Goal: Information Seeking & Learning: Learn about a topic

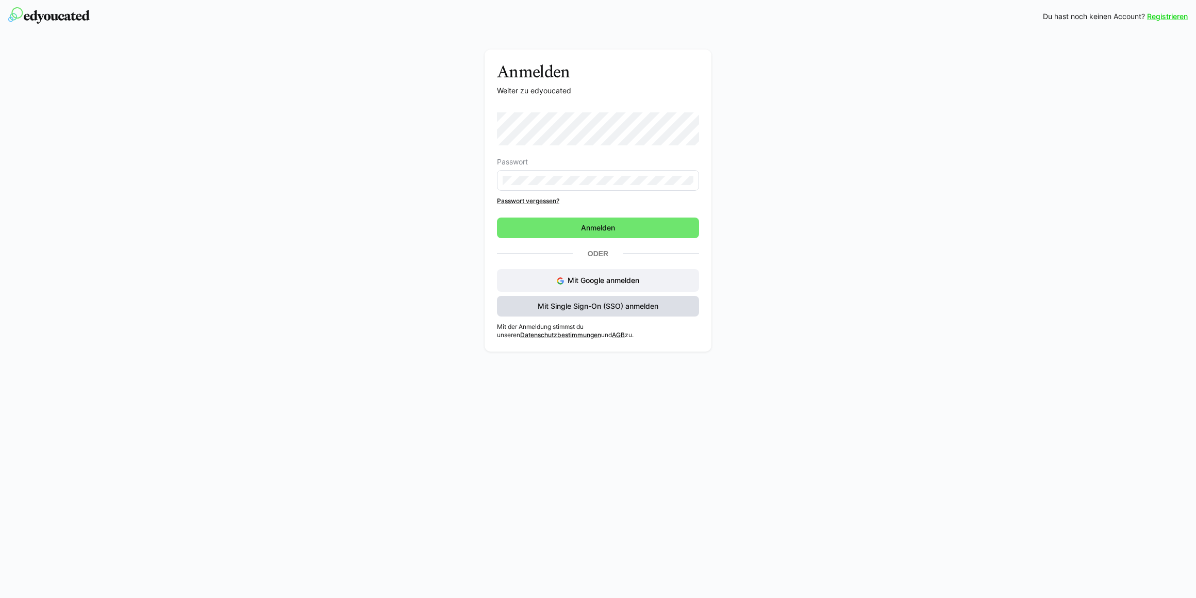
click at [639, 305] on span "Mit Single Sign-On (SSO) anmelden" at bounding box center [598, 306] width 124 height 10
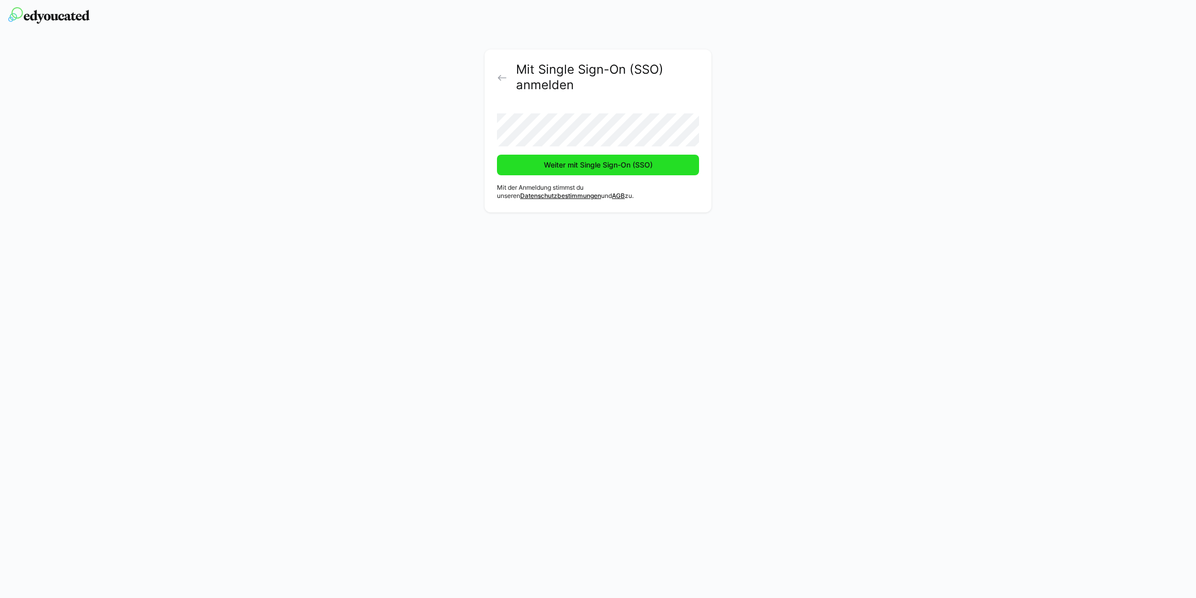
click at [592, 171] on span "Weiter mit Single Sign-On (SSO)" at bounding box center [598, 165] width 202 height 21
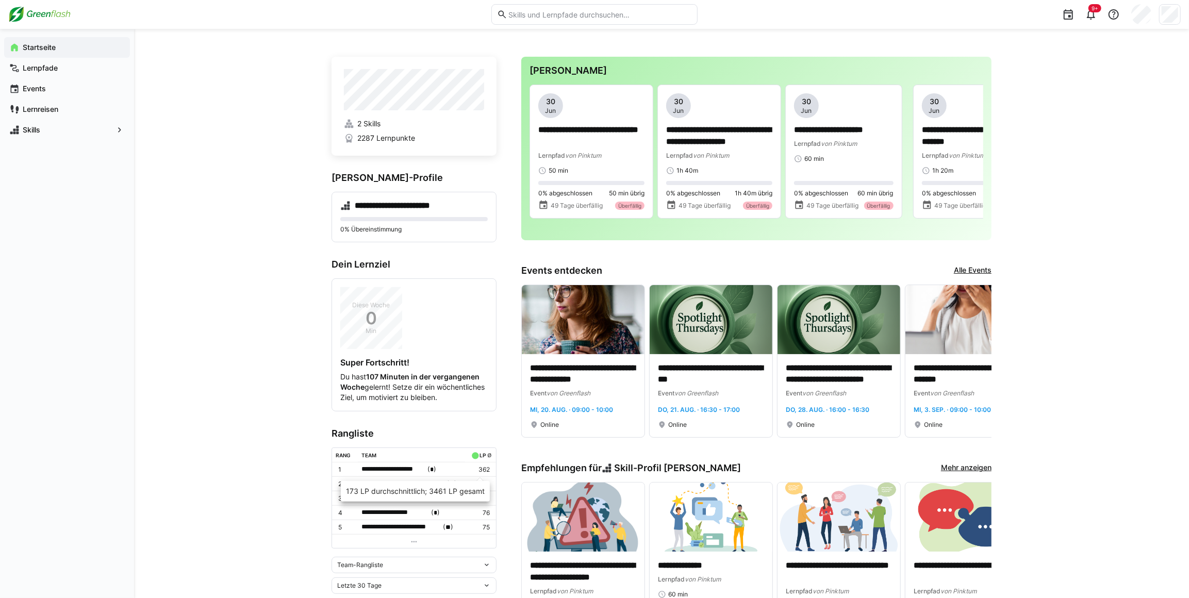
scroll to position [93, 0]
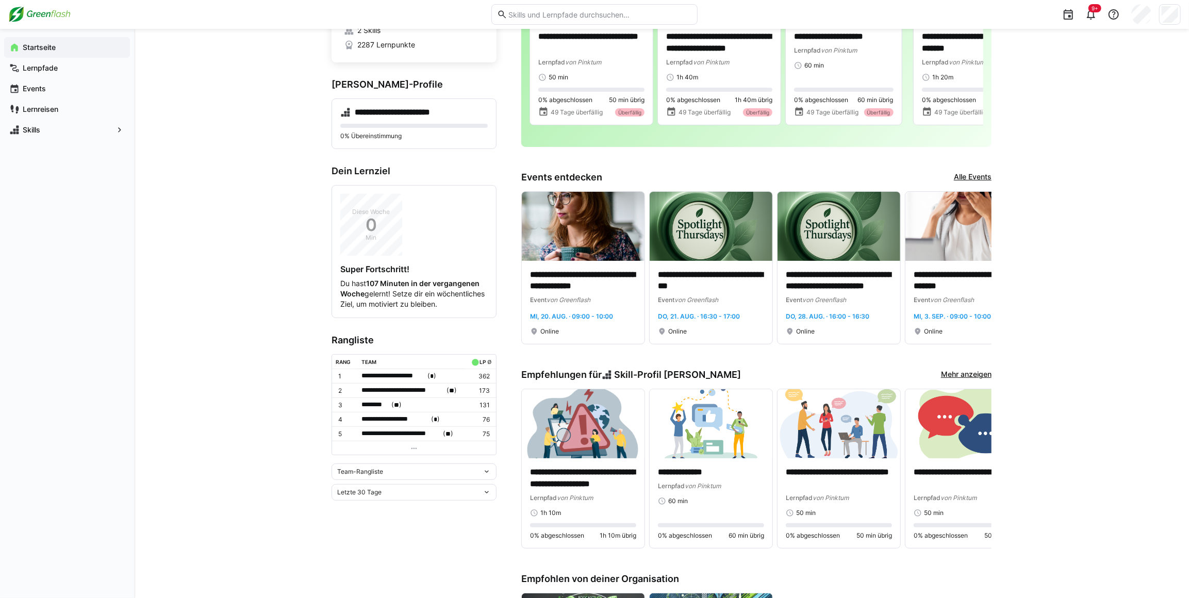
click at [412, 475] on div "Team-Rangliste" at bounding box center [409, 471] width 145 height 7
click at [400, 510] on span "Individuelle Rangliste" at bounding box center [413, 516] width 165 height 16
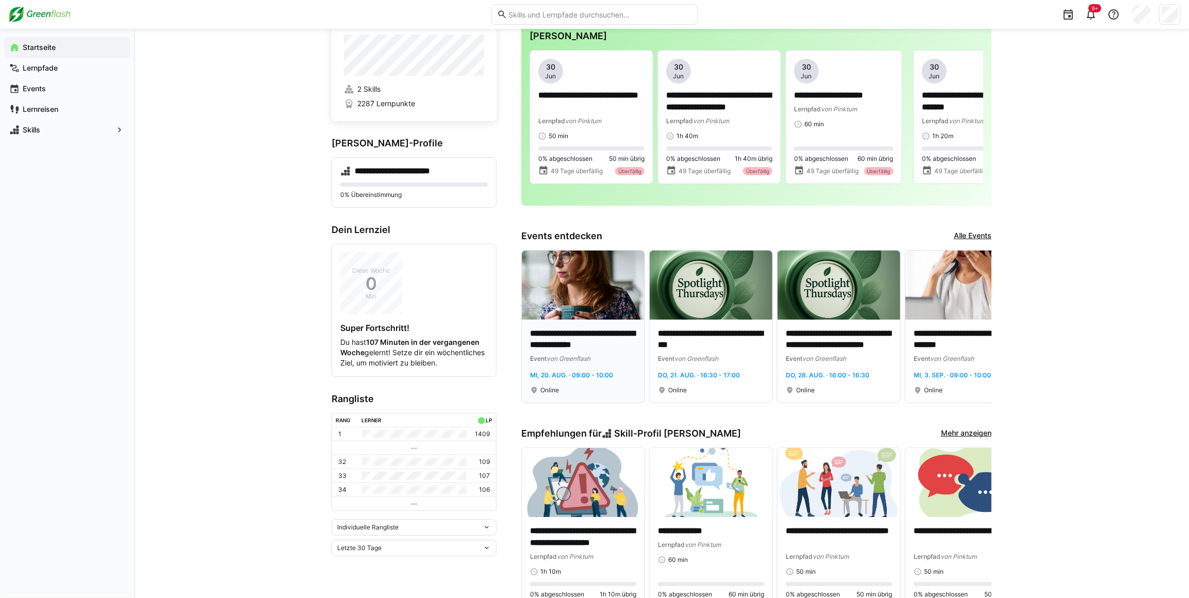
scroll to position [0, 0]
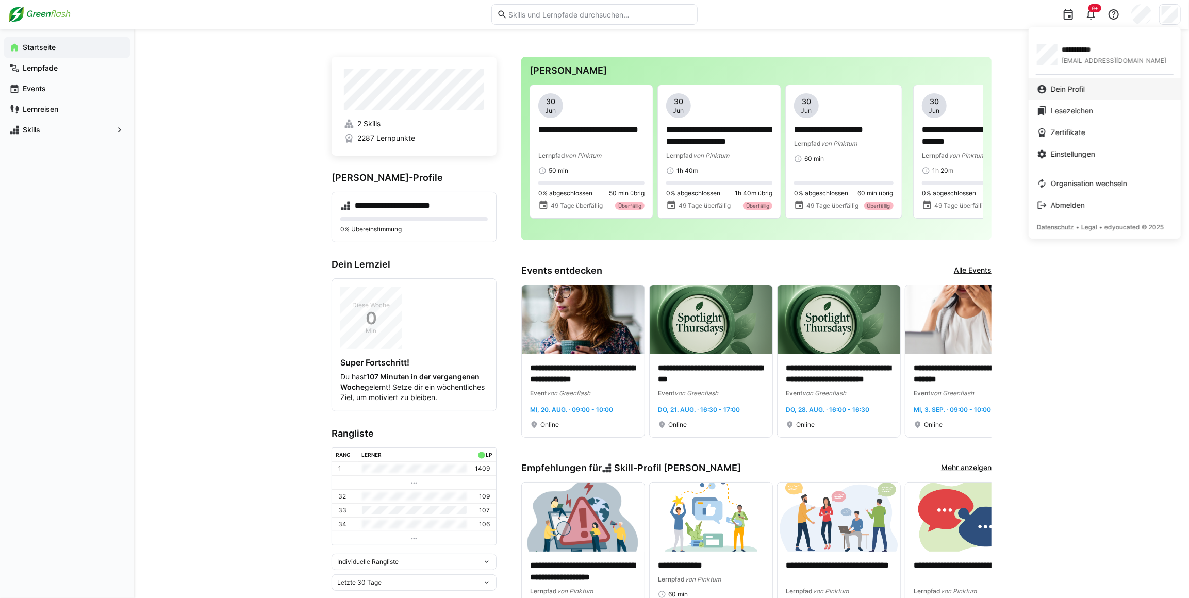
click at [1068, 97] on link "Dein Profil" at bounding box center [1104, 89] width 152 height 22
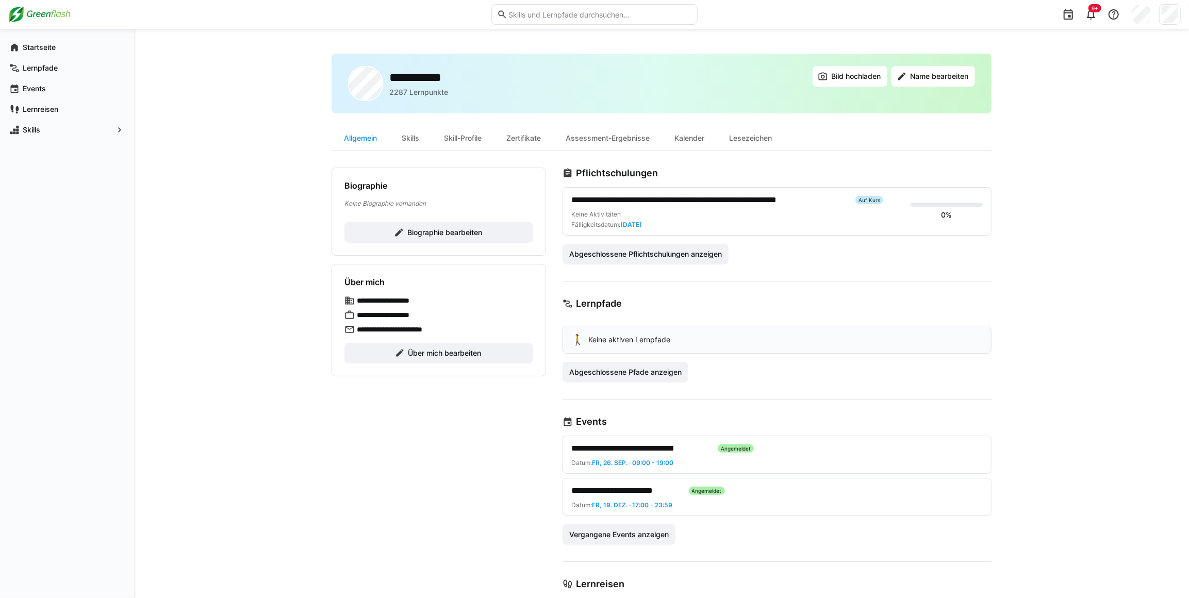
click at [688, 201] on span "**********" at bounding box center [709, 200] width 276 height 12
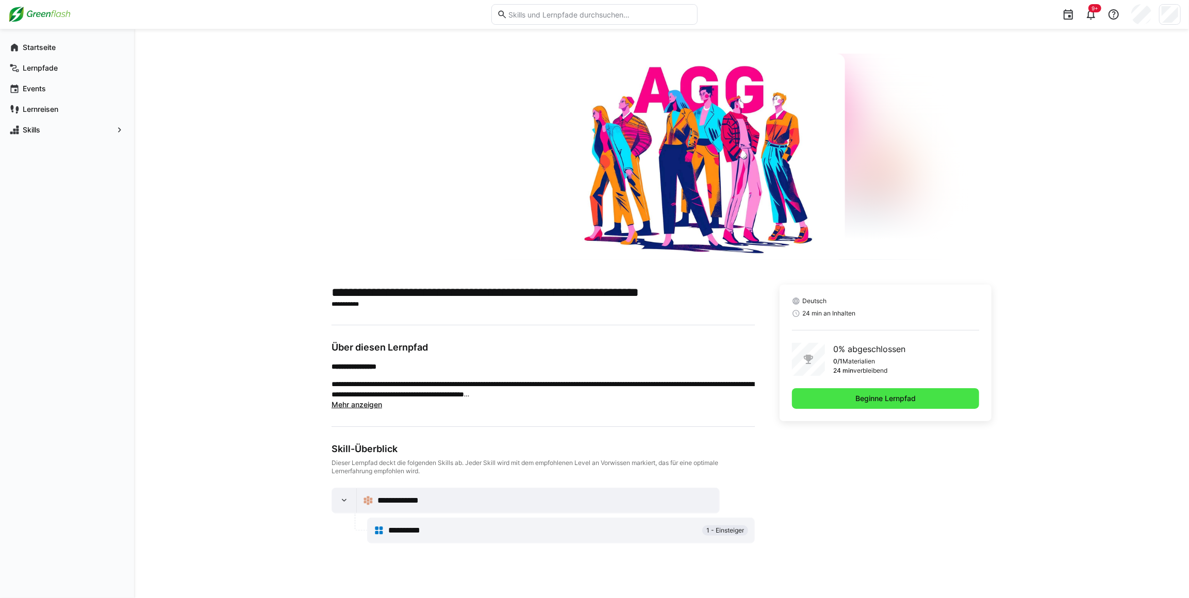
click at [881, 402] on span "Beginne Lernpfad" at bounding box center [885, 398] width 63 height 10
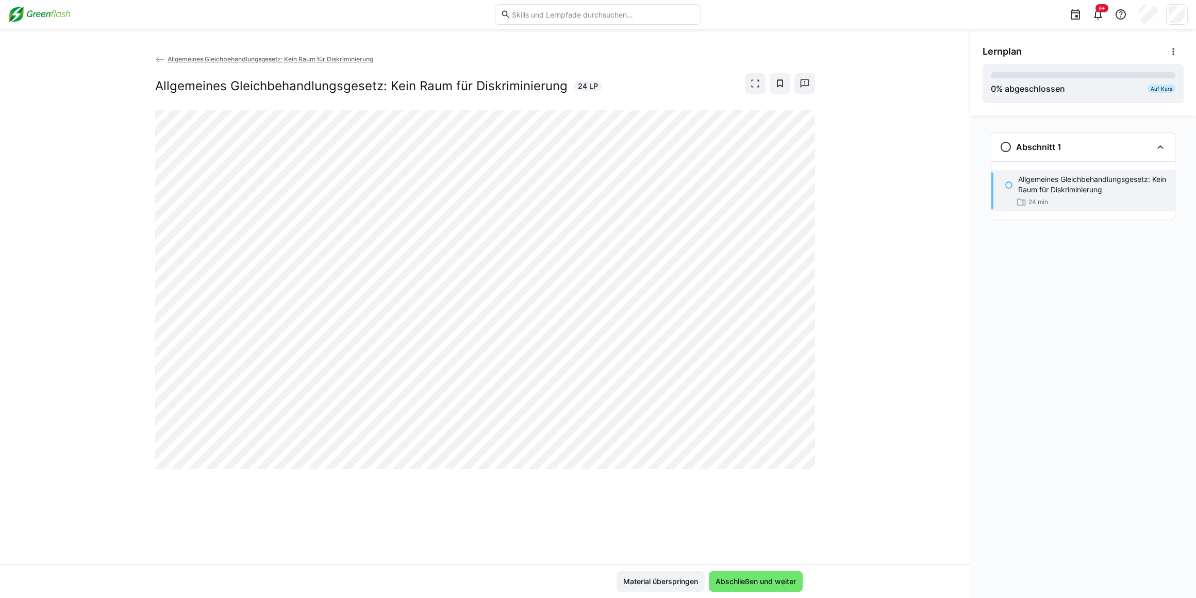
click at [153, 457] on div "Allgemeines Gleichbehandlungsgesetz: Kein Raum für Diskriminierung Allgemeines …" at bounding box center [485, 309] width 970 height 511
click at [158, 58] on eds-icon at bounding box center [160, 60] width 10 height 10
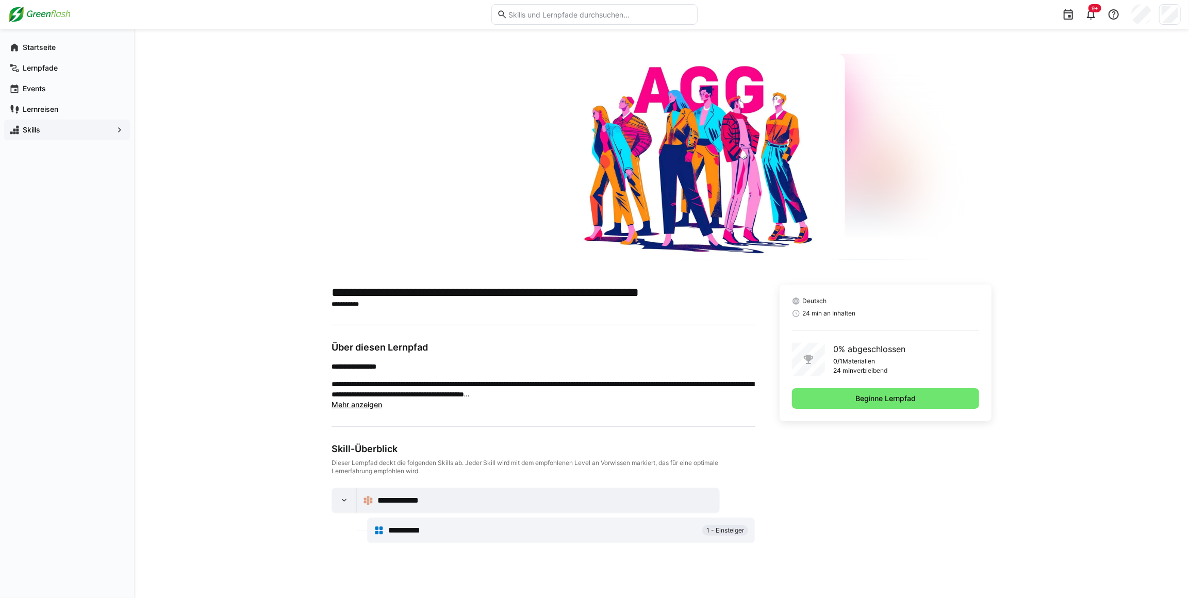
click at [42, 121] on div "Skills" at bounding box center [67, 130] width 126 height 21
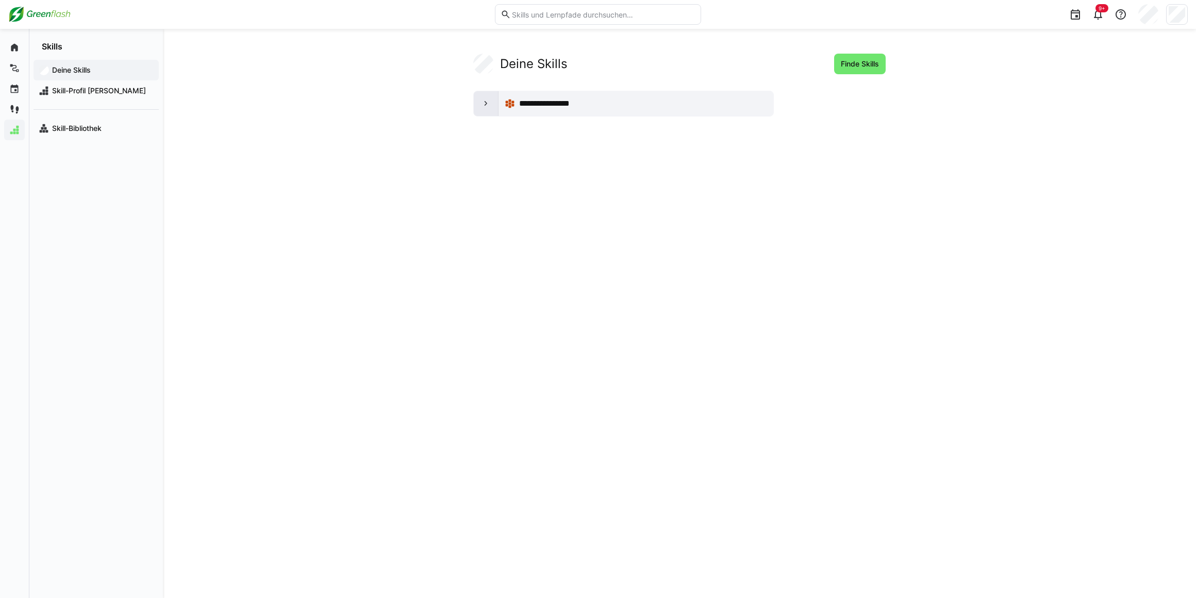
click at [475, 99] on div at bounding box center [486, 103] width 25 height 25
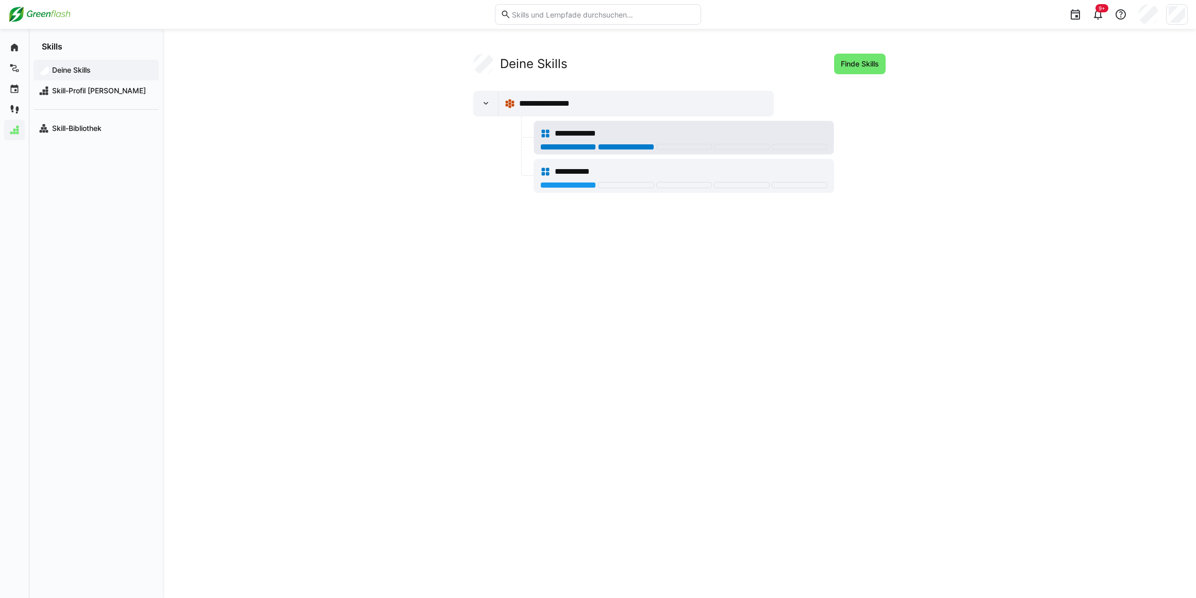
click at [624, 144] on div at bounding box center [626, 147] width 56 height 6
click at [706, 128] on div "**********" at bounding box center [691, 133] width 273 height 12
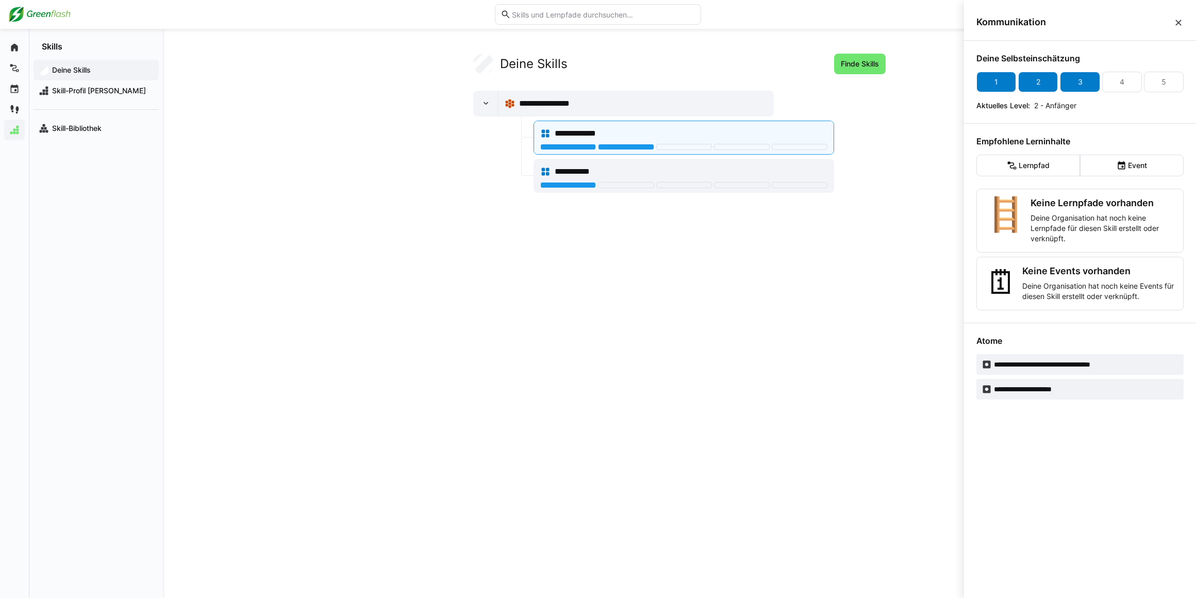
click at [1067, 86] on div "3" at bounding box center [1080, 82] width 40 height 21
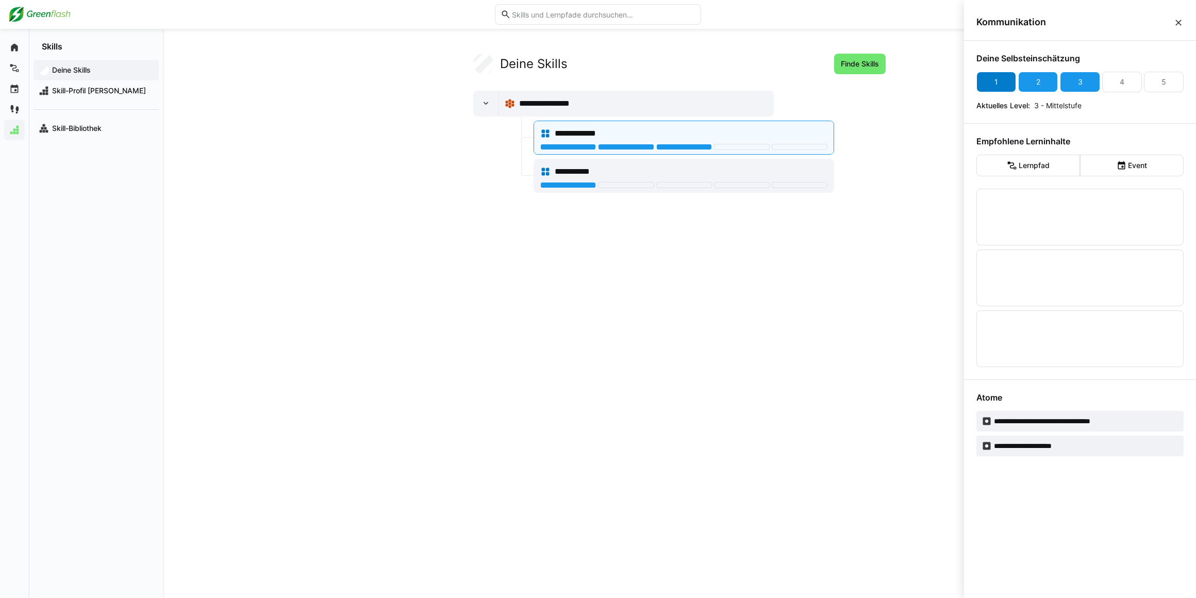
click at [998, 89] on div "1" at bounding box center [996, 82] width 40 height 21
click at [605, 283] on div "**********" at bounding box center [679, 314] width 660 height 520
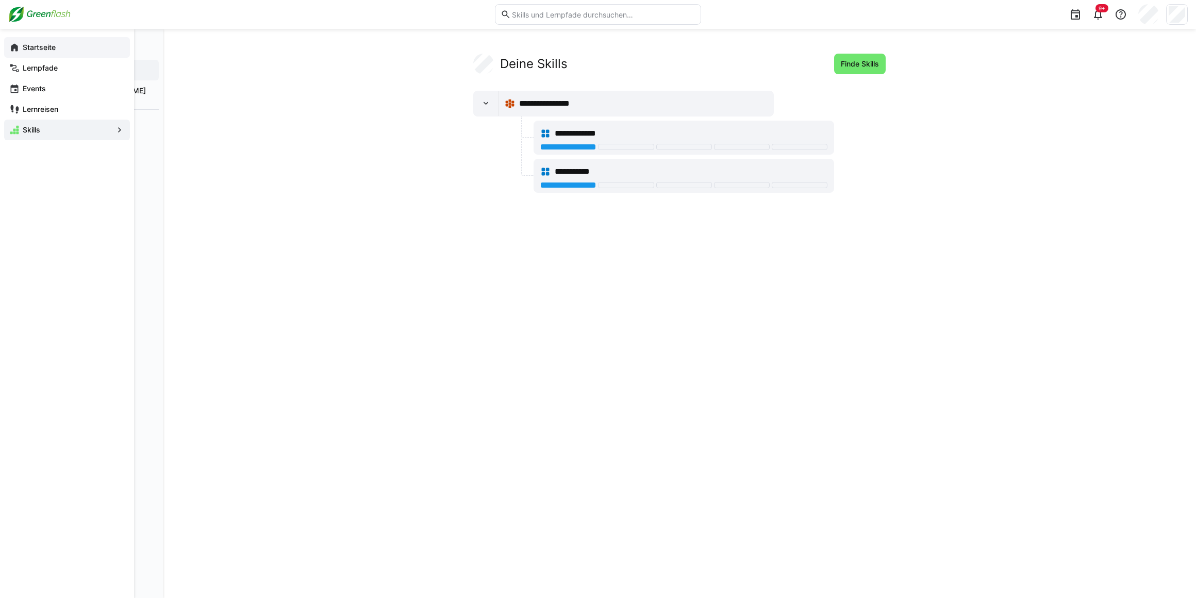
click at [13, 45] on eds-icon at bounding box center [14, 47] width 10 height 10
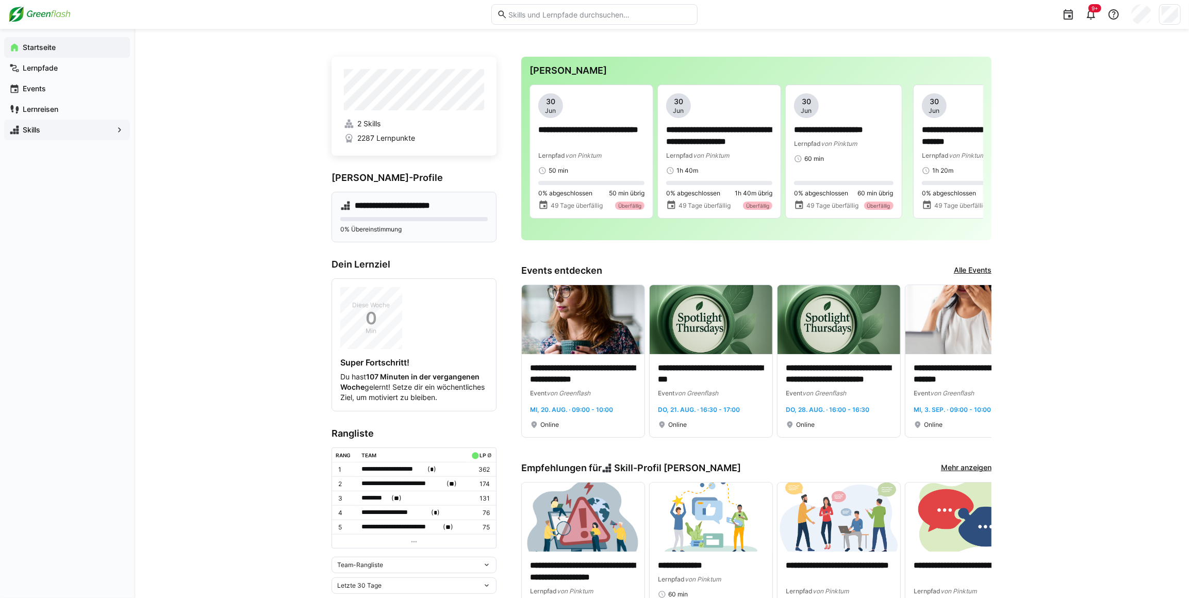
click at [391, 235] on div "**********" at bounding box center [413, 217] width 165 height 51
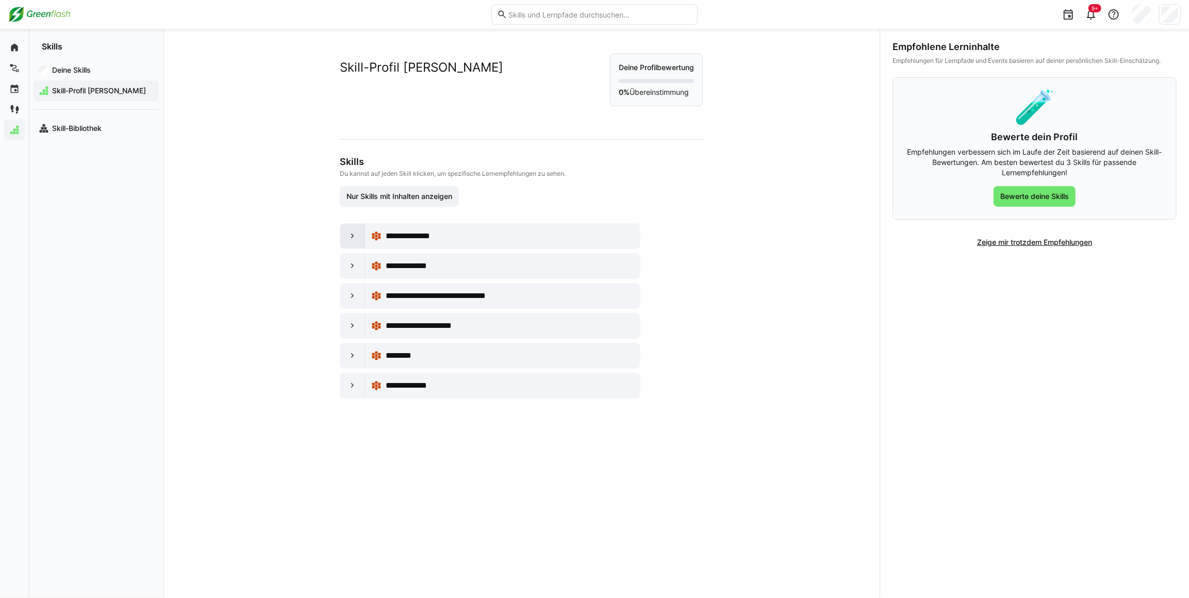
click at [350, 240] on eds-icon at bounding box center [352, 236] width 10 height 10
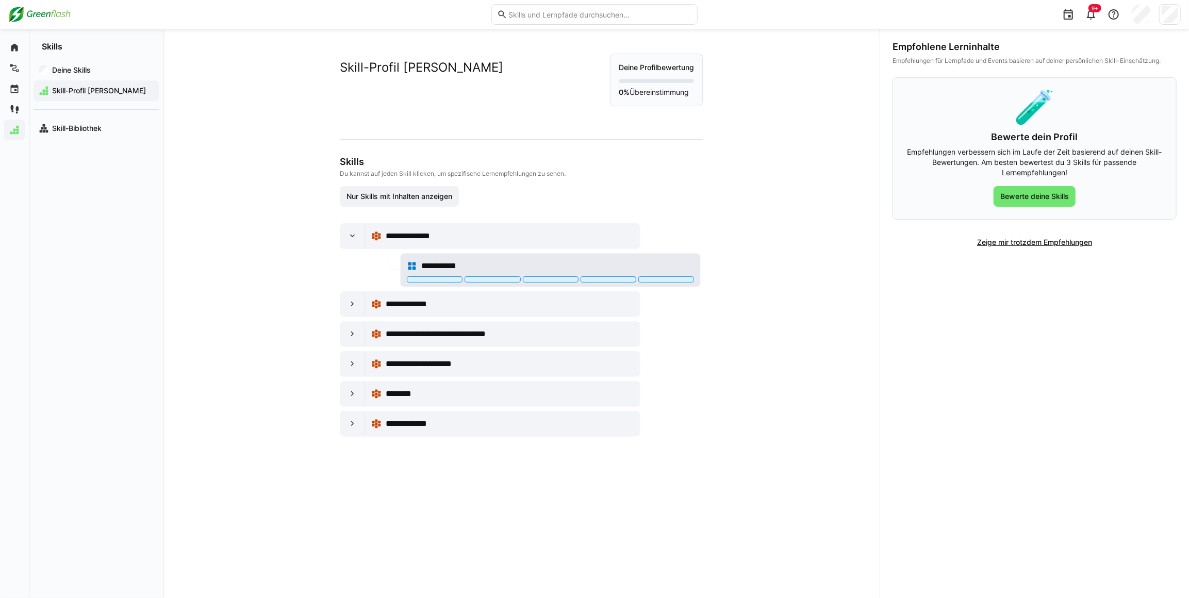
click at [407, 265] on eds-icon at bounding box center [412, 266] width 10 height 10
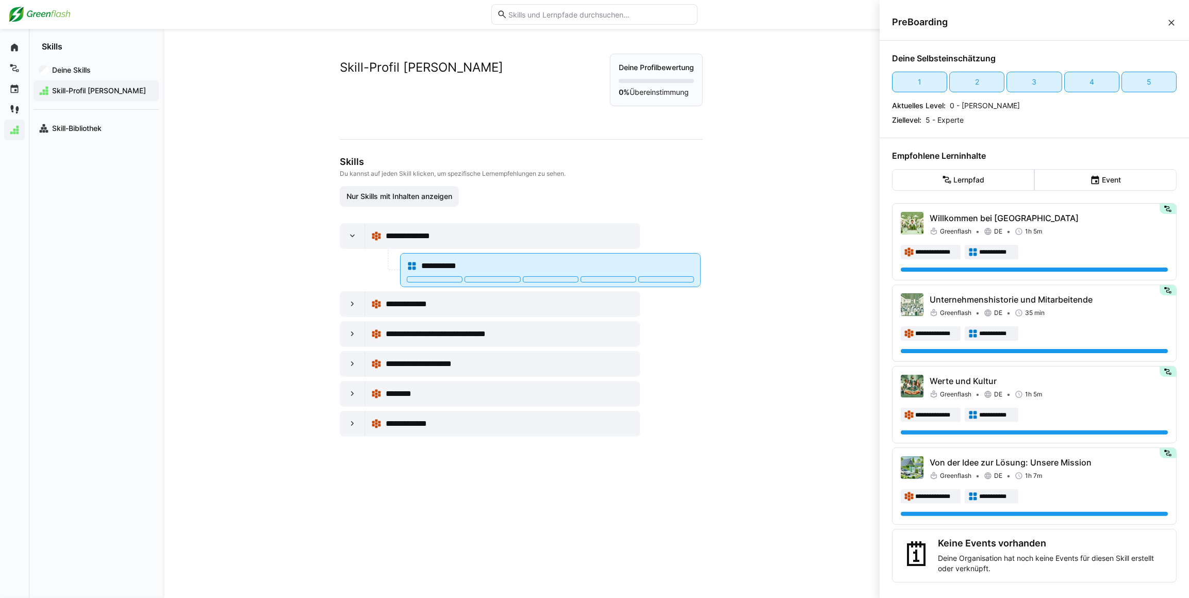
click at [401, 266] on div "**********" at bounding box center [549, 270] width 299 height 33
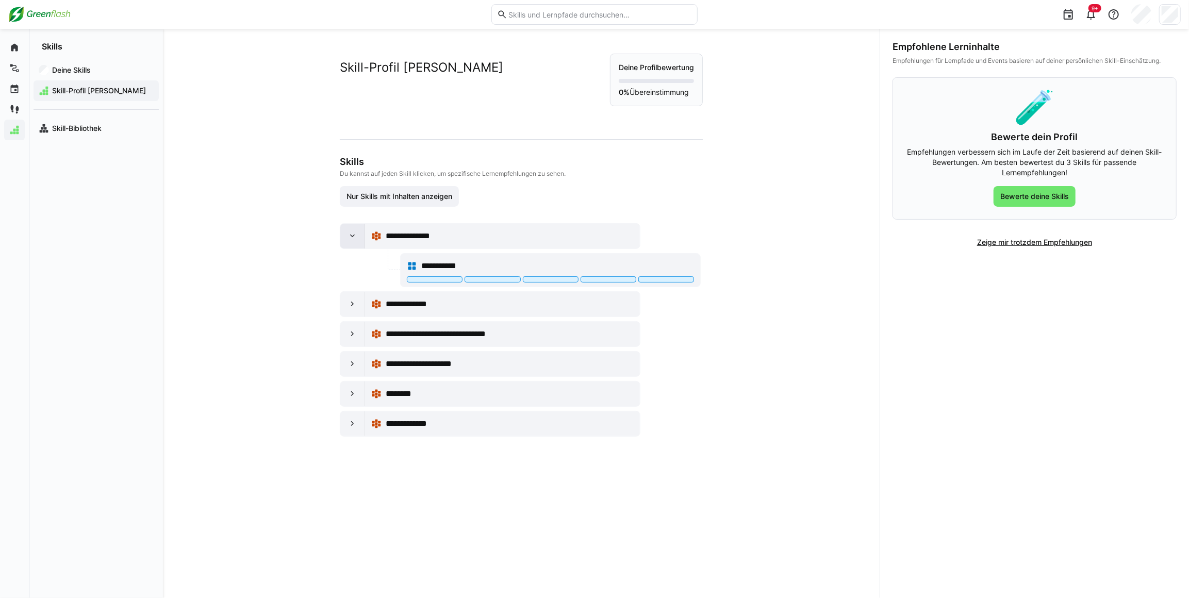
click at [349, 235] on eds-icon at bounding box center [352, 236] width 10 height 10
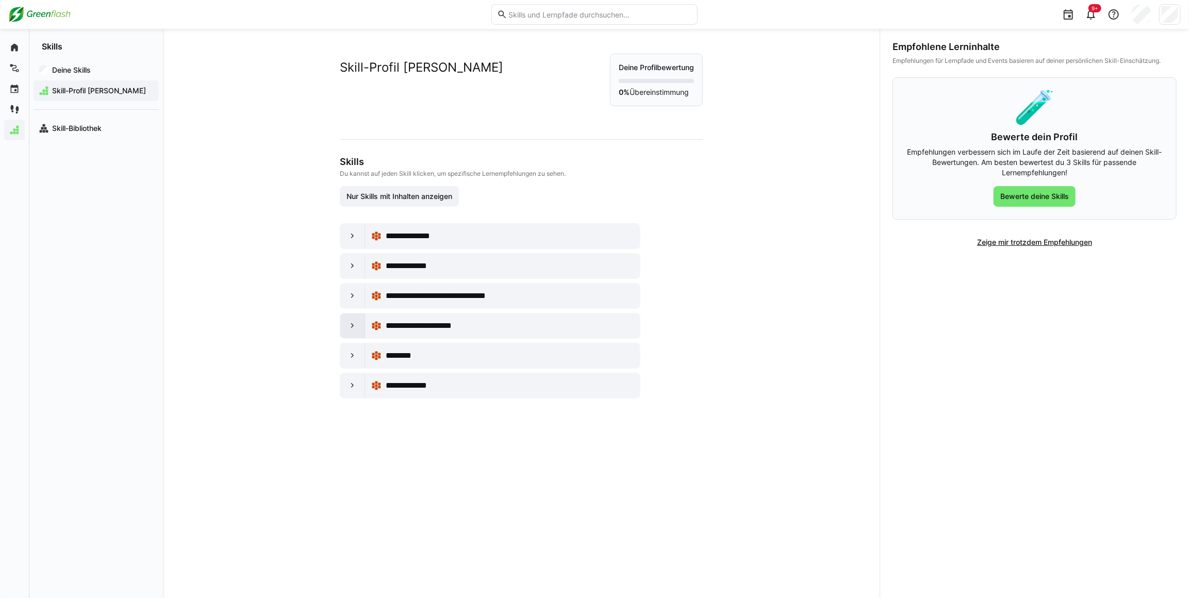
click at [357, 327] on div at bounding box center [352, 325] width 25 height 25
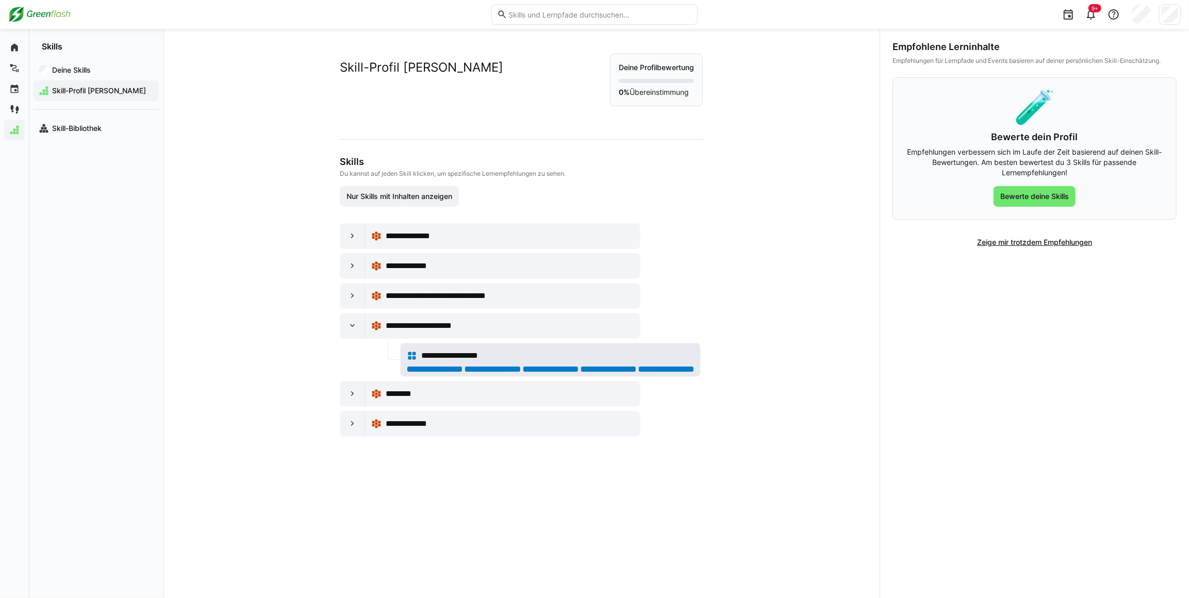
click at [670, 369] on div at bounding box center [666, 369] width 56 height 6
click at [348, 324] on eds-icon at bounding box center [352, 326] width 10 height 10
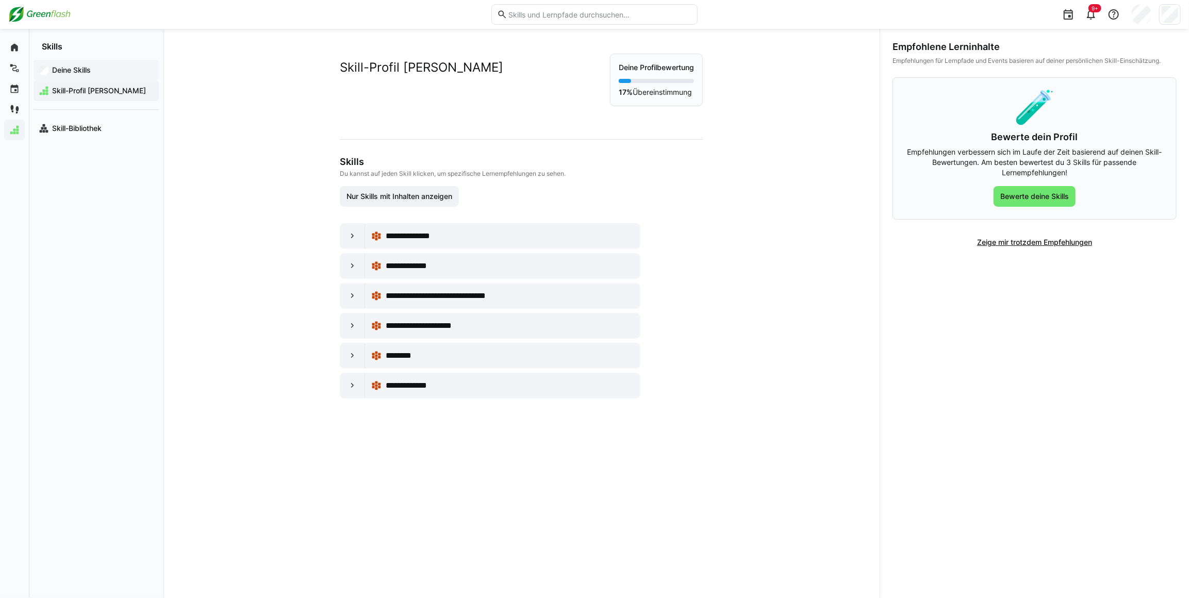
click at [0, 0] on app-navigation-label "Deine Skills" at bounding box center [0, 0] width 0 height 0
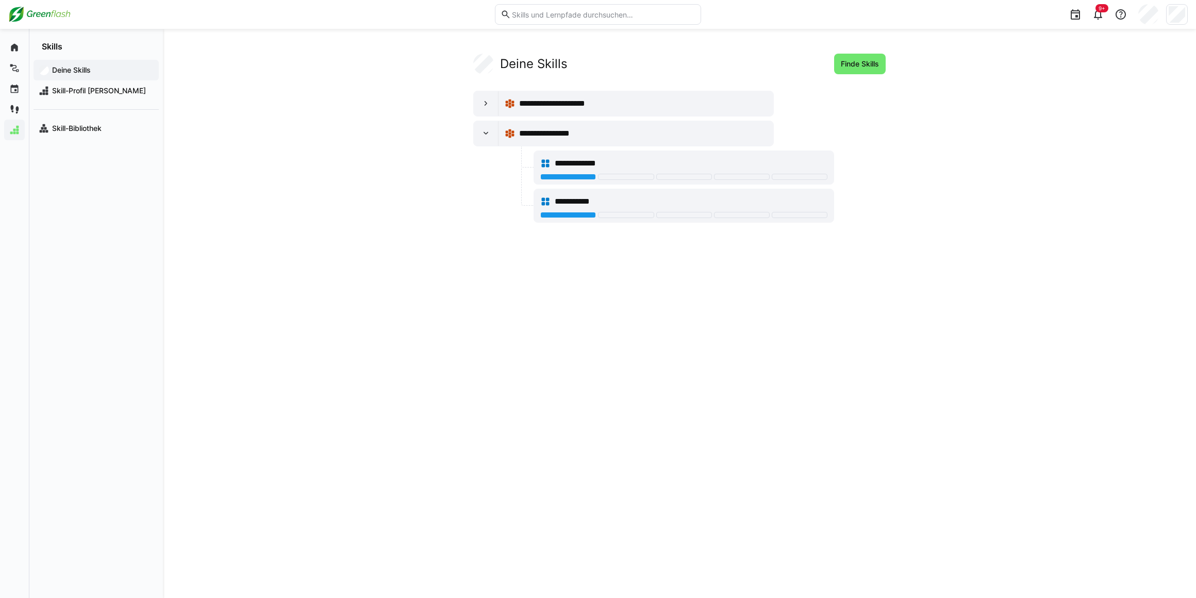
click at [0, 0] on app-navigation-label "Skills" at bounding box center [0, 0] width 0 height 0
click at [15, 46] on eds-icon at bounding box center [14, 47] width 10 height 10
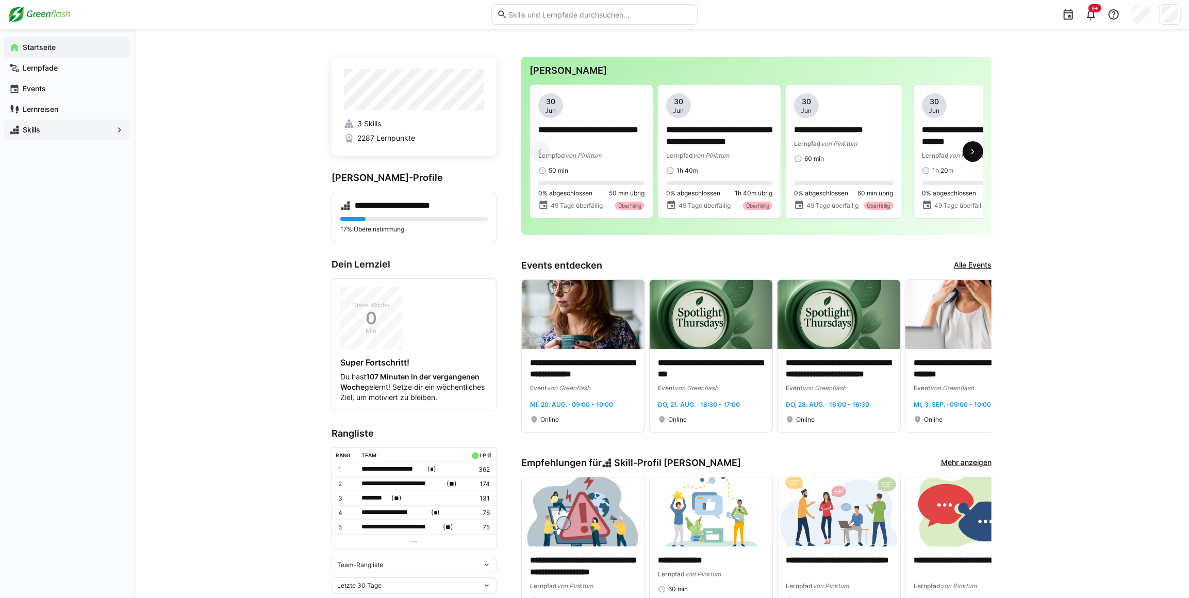
click at [970, 155] on eds-icon at bounding box center [972, 151] width 10 height 10
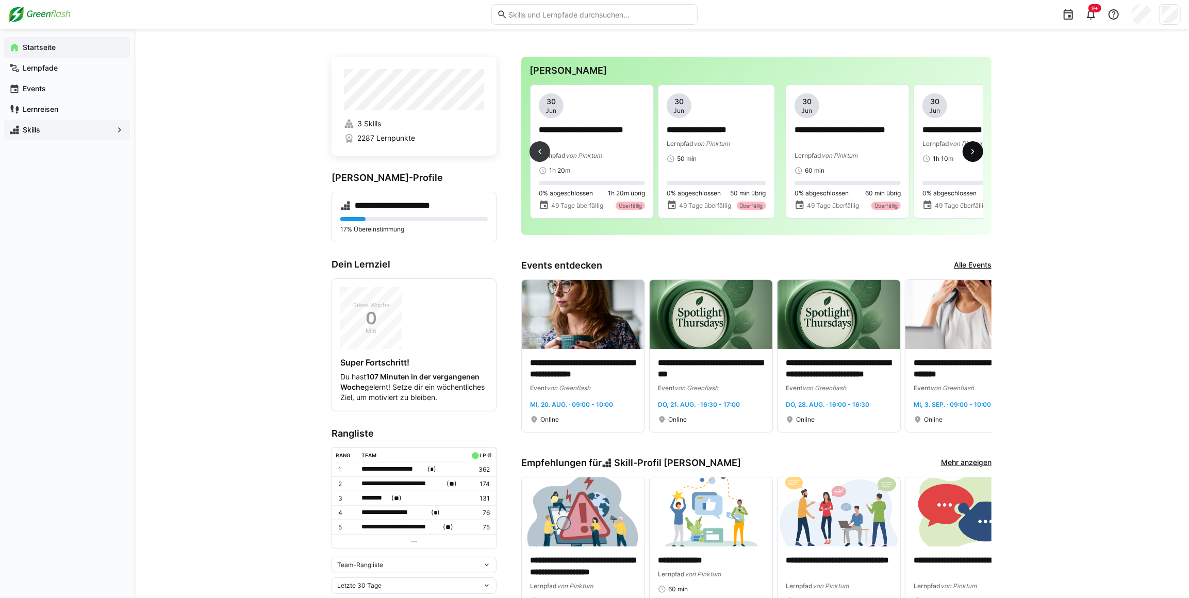
click at [970, 155] on eds-icon at bounding box center [972, 151] width 10 height 10
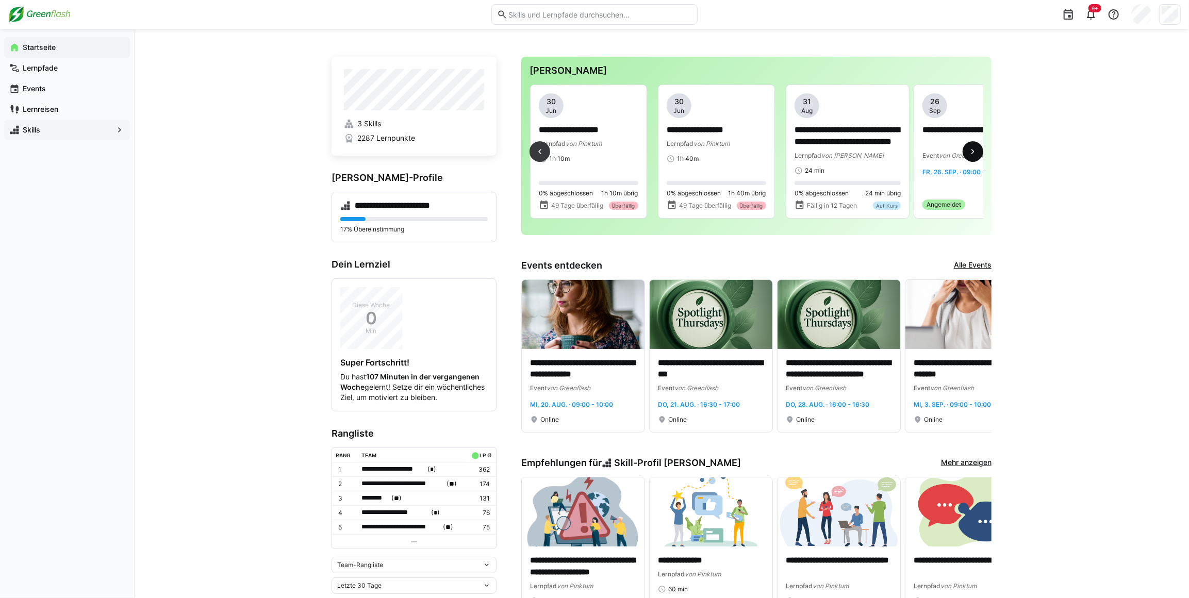
scroll to position [0, 1534]
click at [970, 155] on eds-icon at bounding box center [972, 151] width 10 height 10
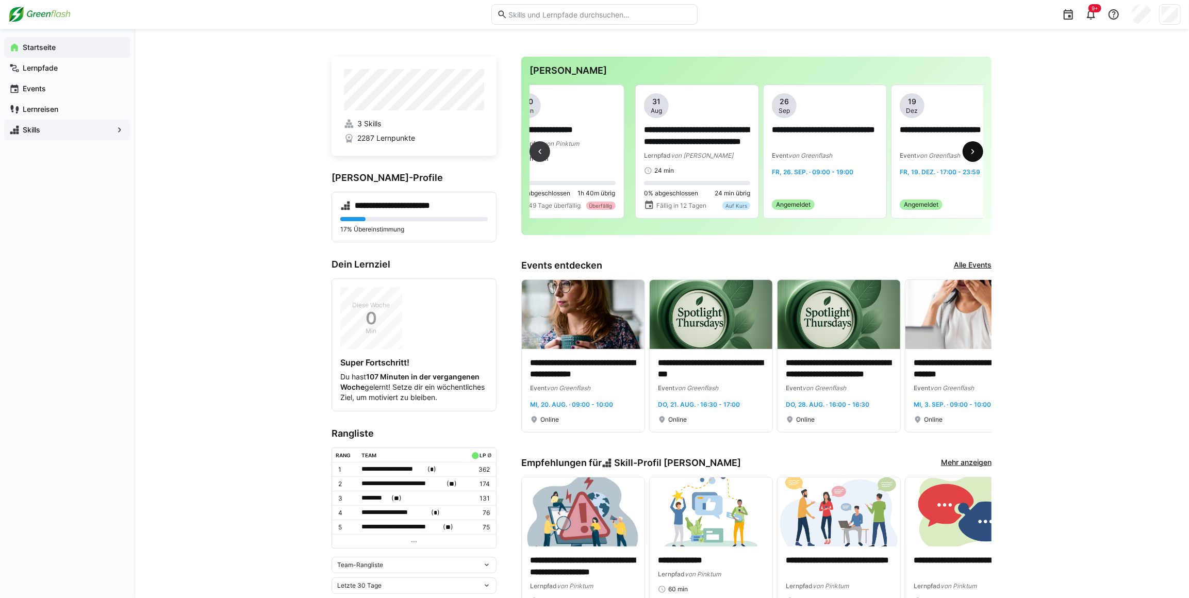
scroll to position [0, 1715]
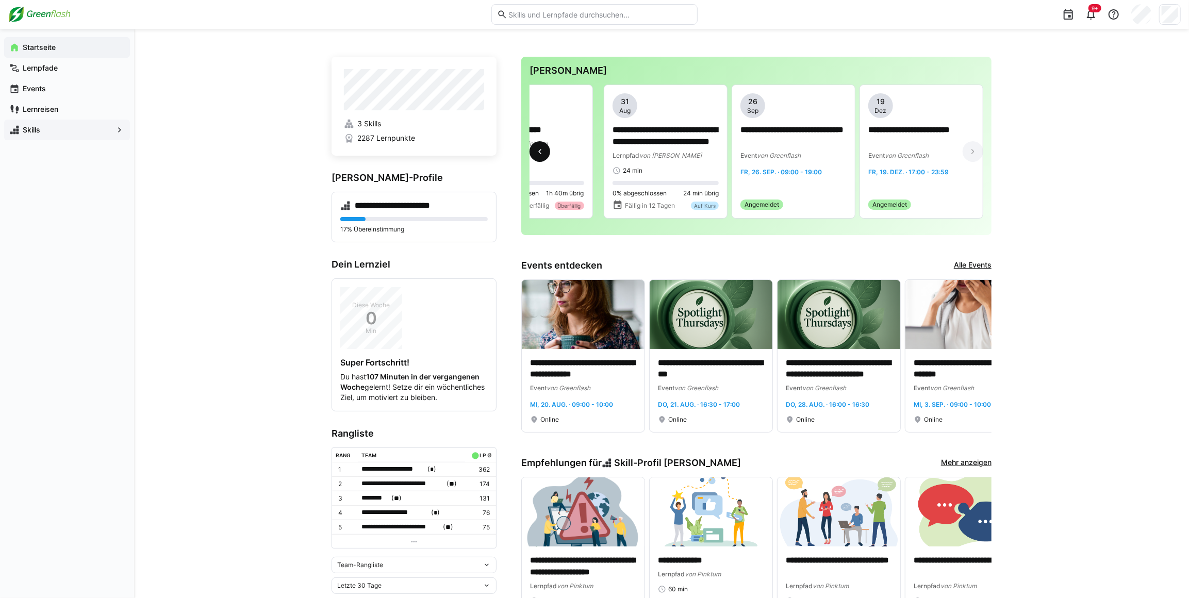
click at [537, 148] on eds-icon at bounding box center [540, 151] width 10 height 10
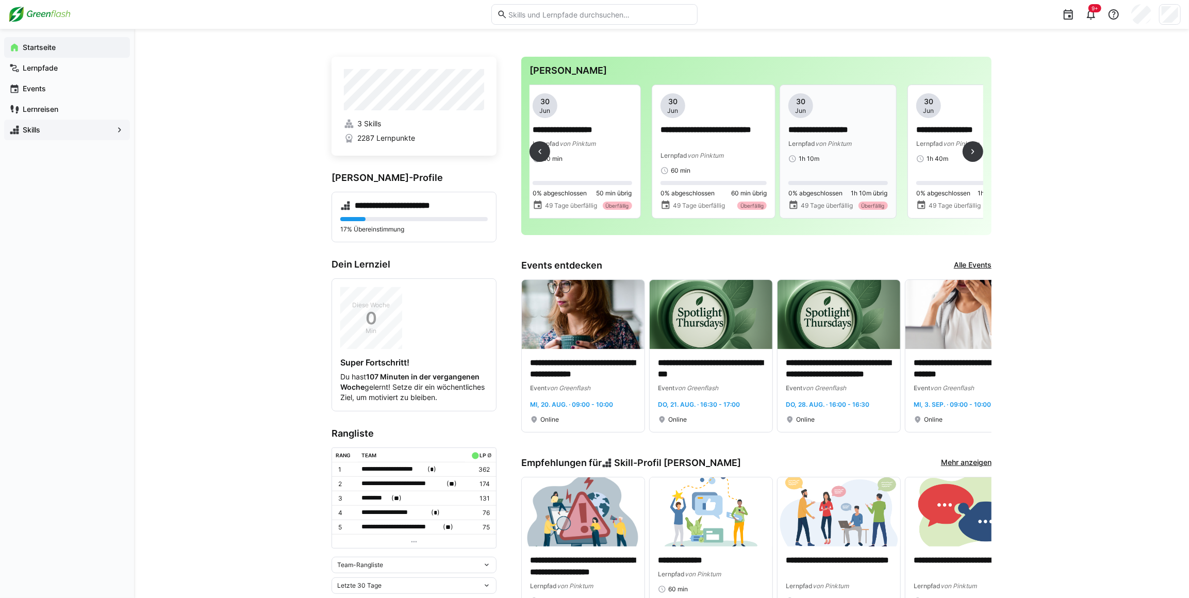
scroll to position [0, 1278]
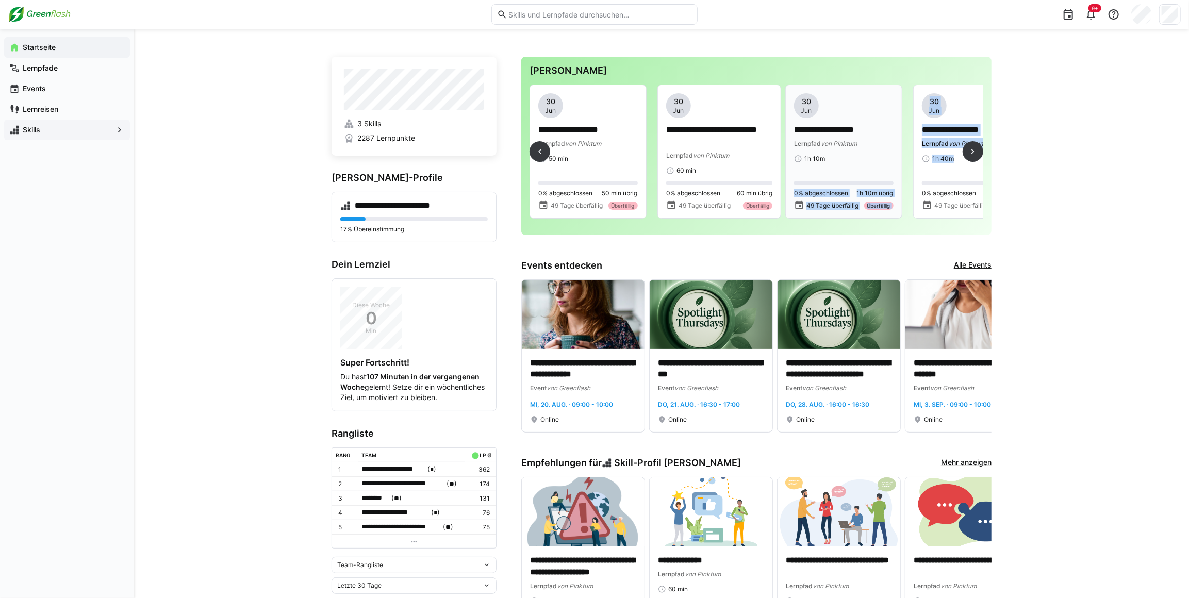
drag, startPoint x: 950, startPoint y: 167, endPoint x: 831, endPoint y: 173, distance: 119.2
click at [831, 173] on div "**********" at bounding box center [756, 156] width 454 height 142
click at [976, 157] on eds-icon at bounding box center [972, 151] width 10 height 10
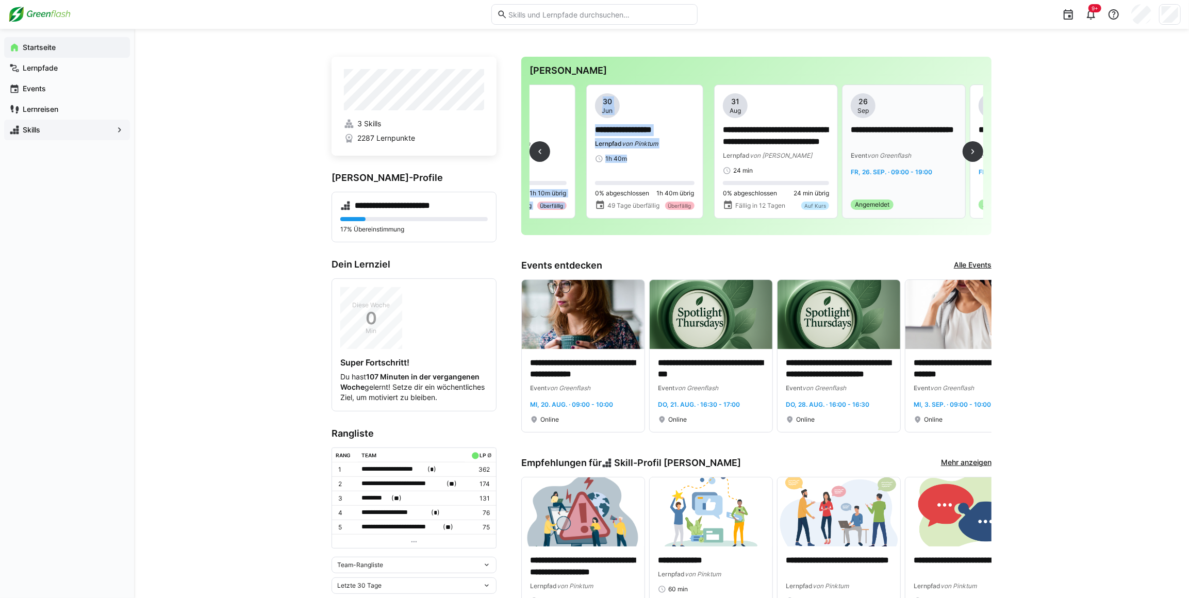
scroll to position [0, 1661]
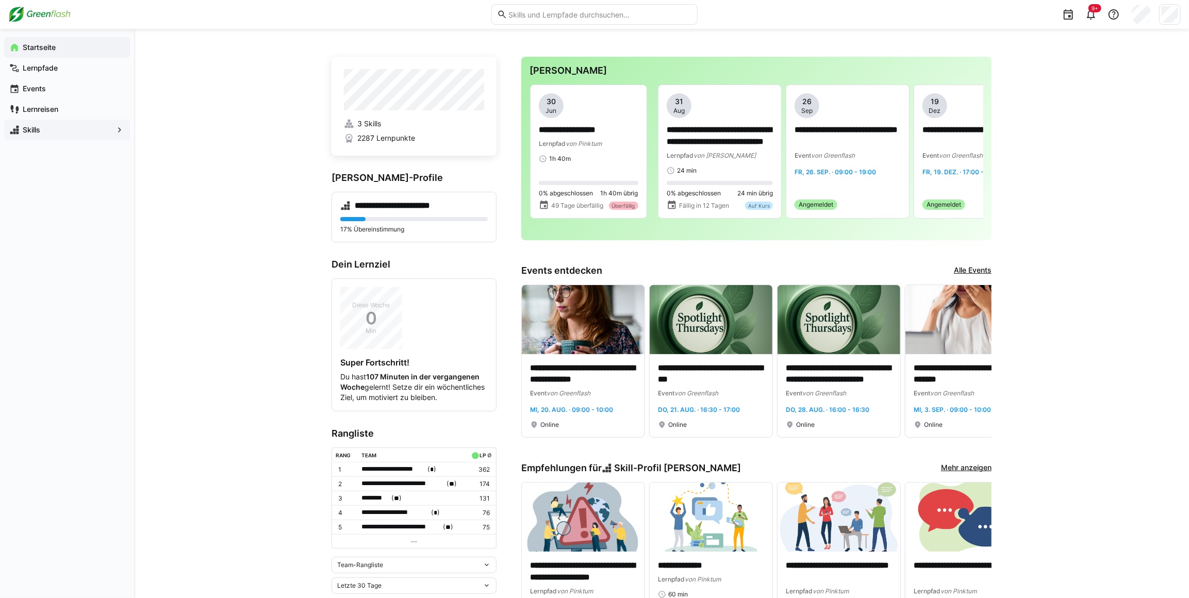
click at [716, 49] on div "**********" at bounding box center [661, 558] width 1055 height 1059
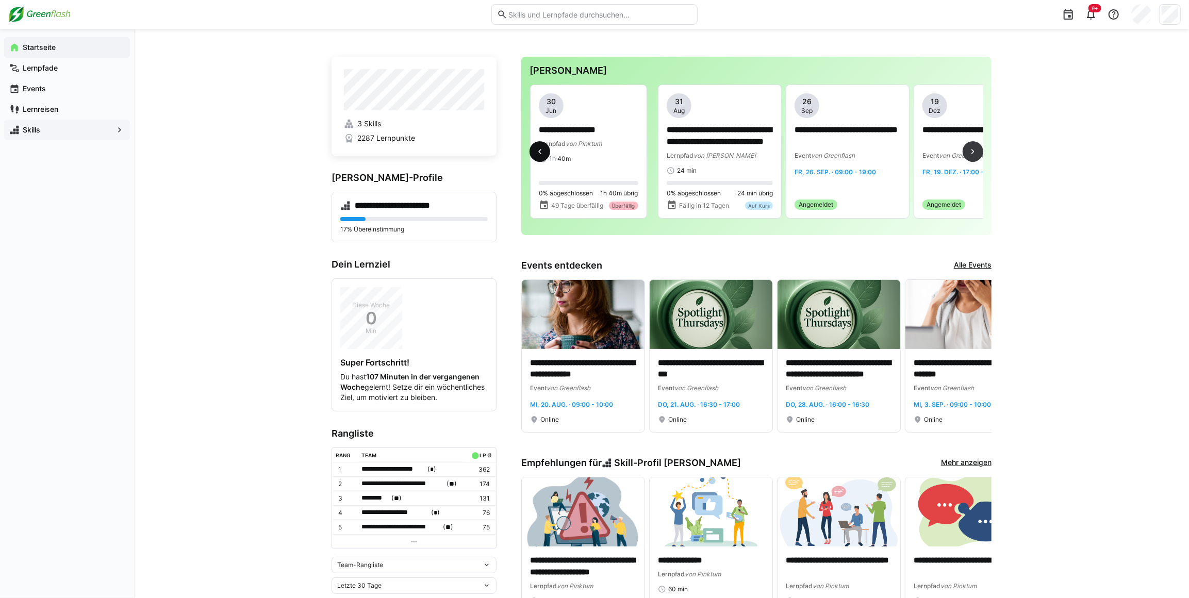
click at [545, 159] on span at bounding box center [539, 151] width 21 height 21
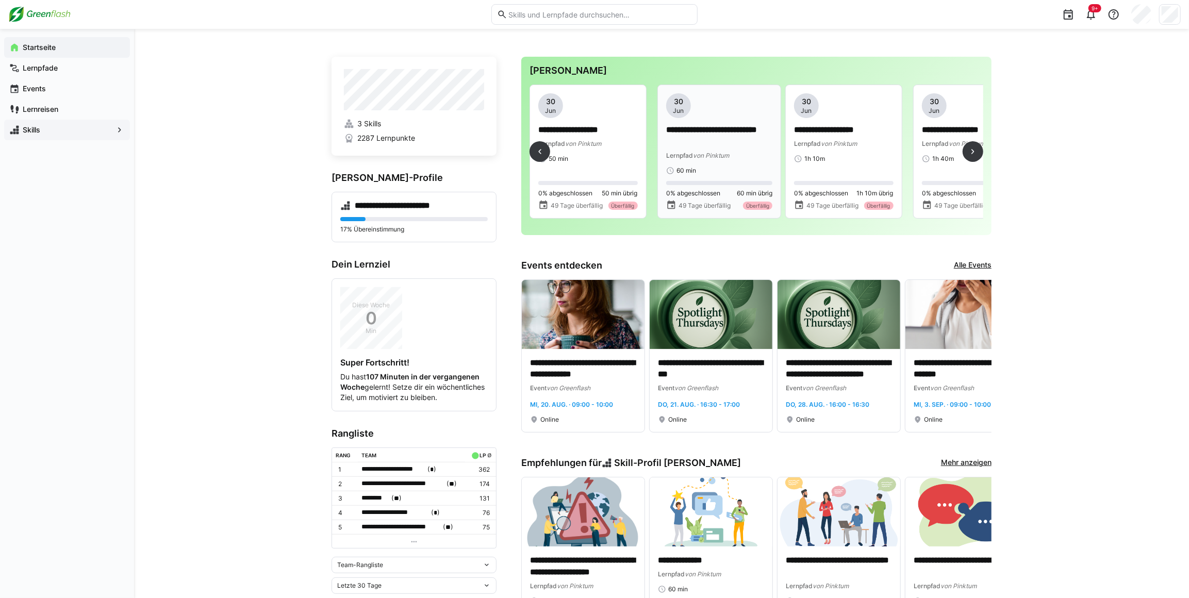
scroll to position [0, 1278]
click at [545, 155] on span at bounding box center [539, 151] width 21 height 21
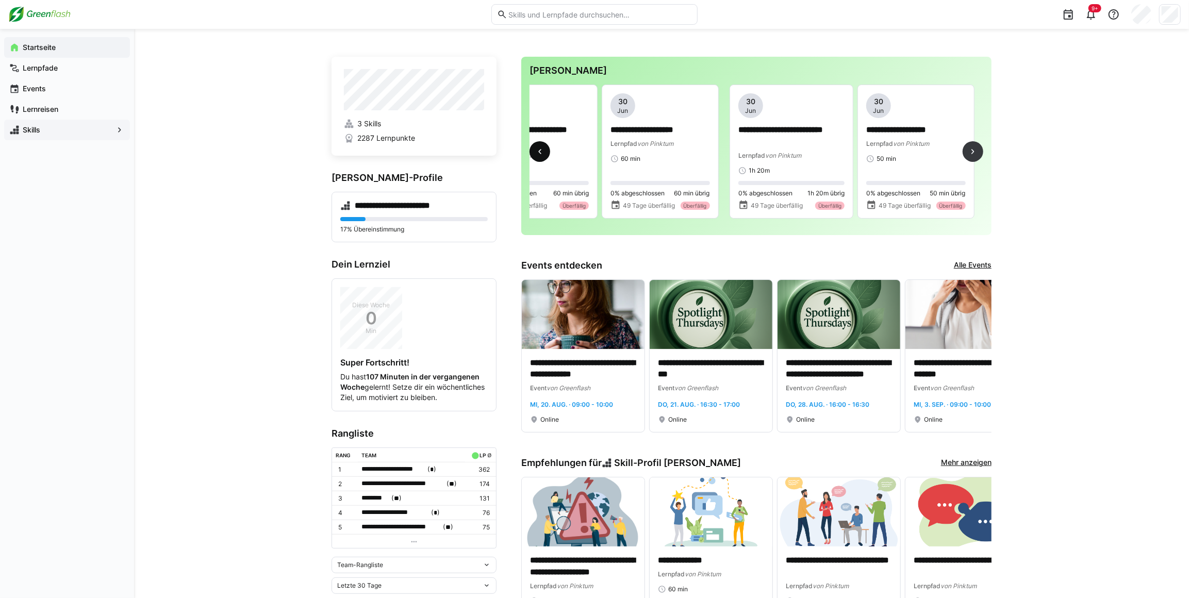
scroll to position [0, 895]
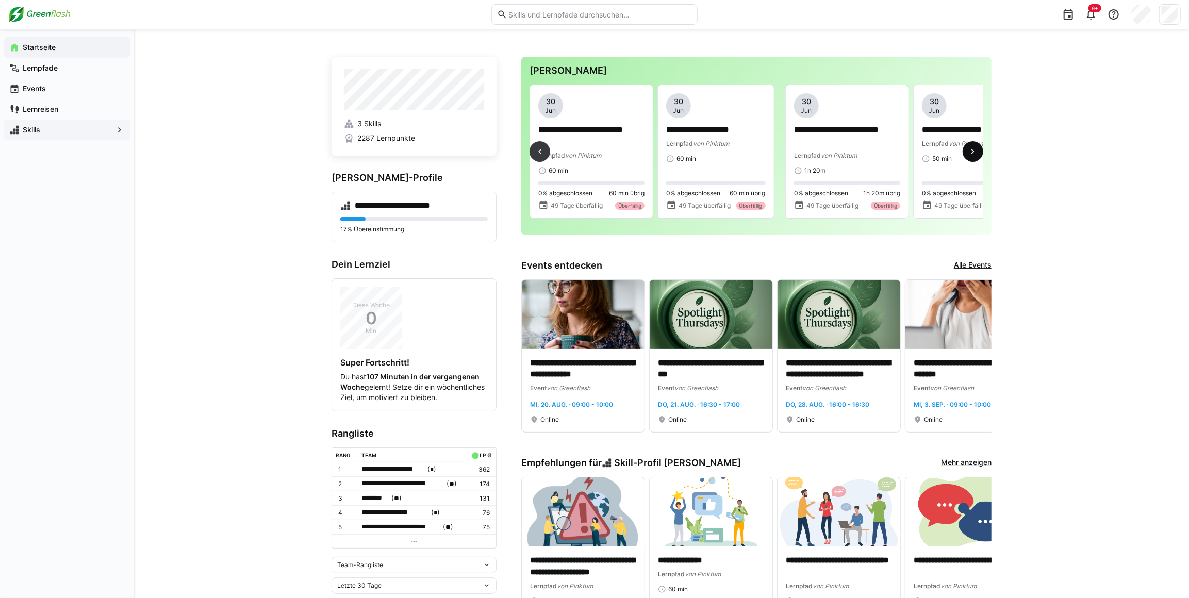
click at [977, 154] on eds-icon at bounding box center [972, 151] width 10 height 10
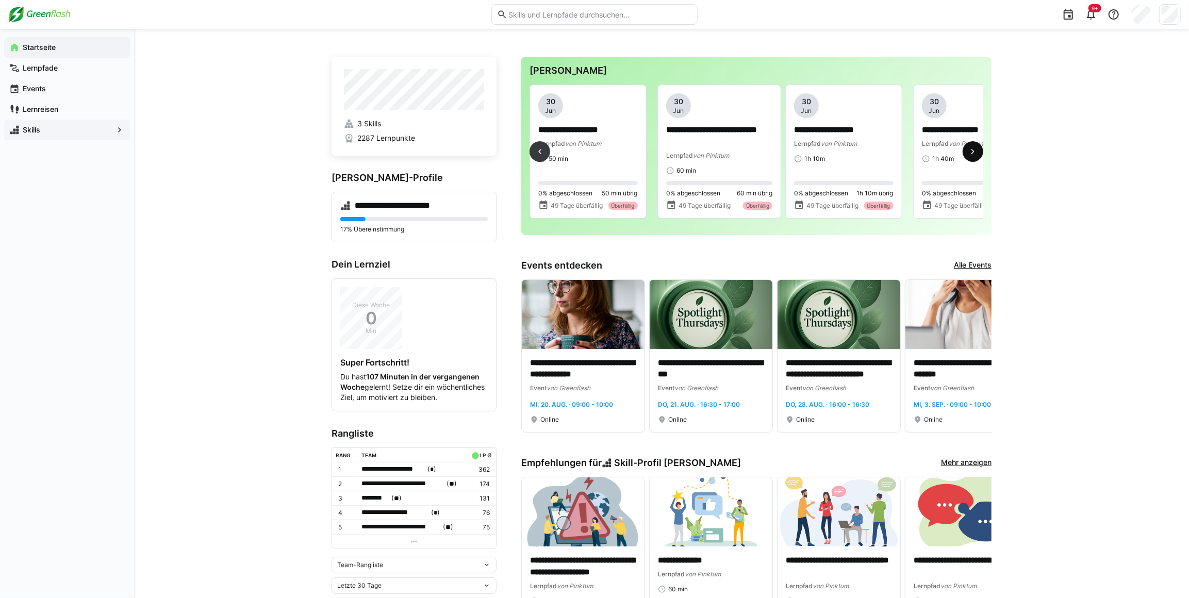
click at [974, 155] on eds-icon at bounding box center [972, 151] width 10 height 10
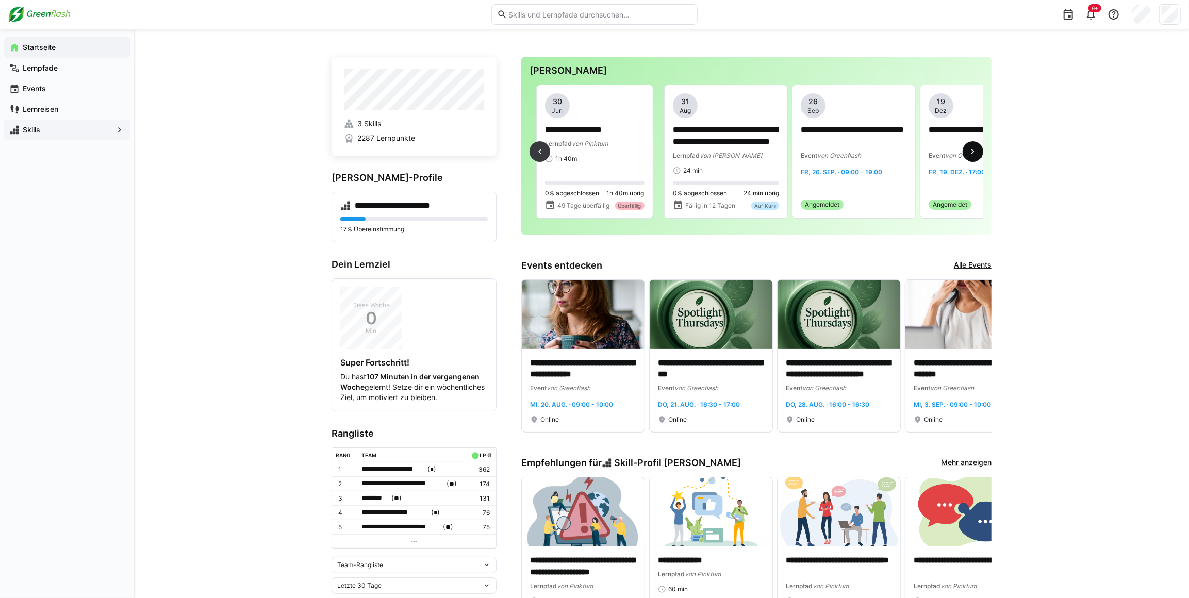
scroll to position [0, 1661]
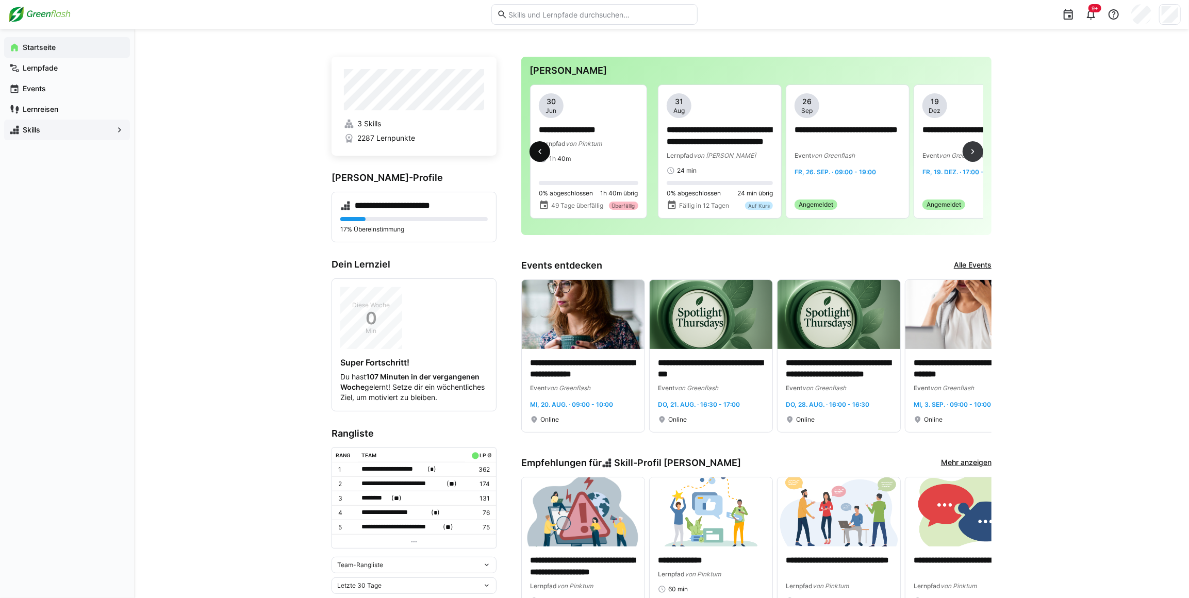
click at [529, 157] on span at bounding box center [539, 151] width 21 height 21
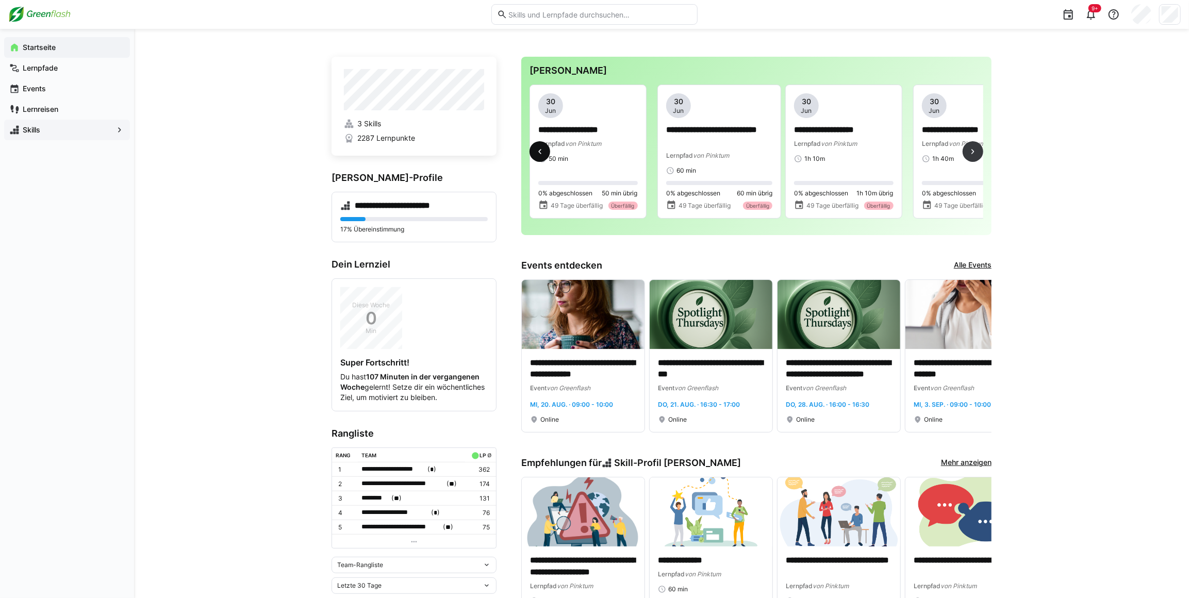
click at [536, 156] on eds-icon at bounding box center [540, 151] width 10 height 10
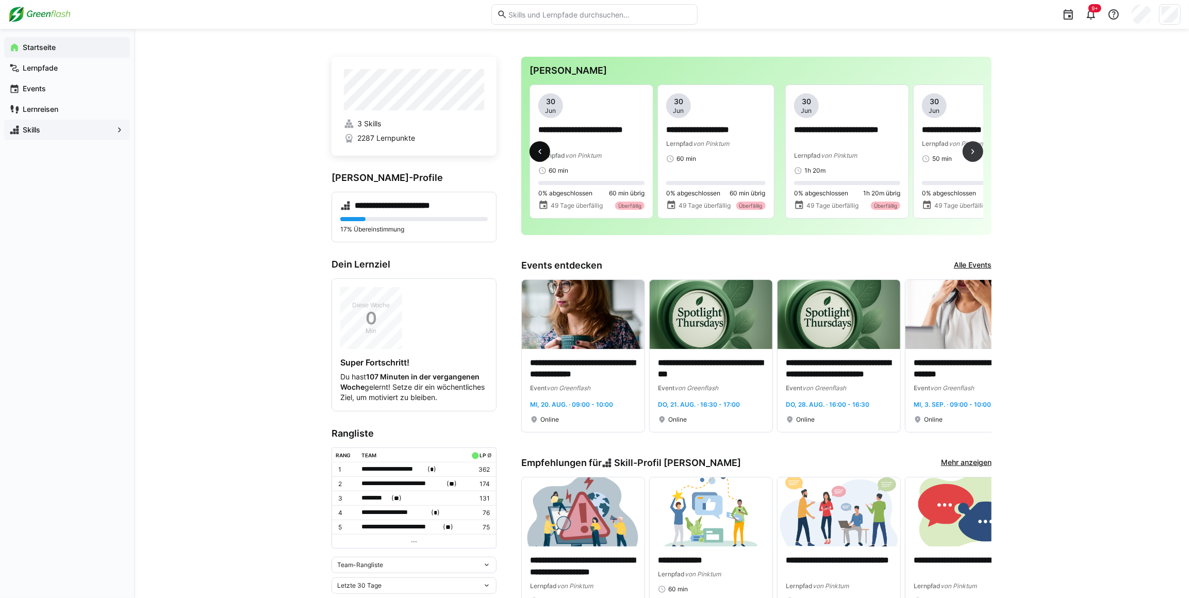
click at [536, 156] on eds-icon at bounding box center [540, 151] width 10 height 10
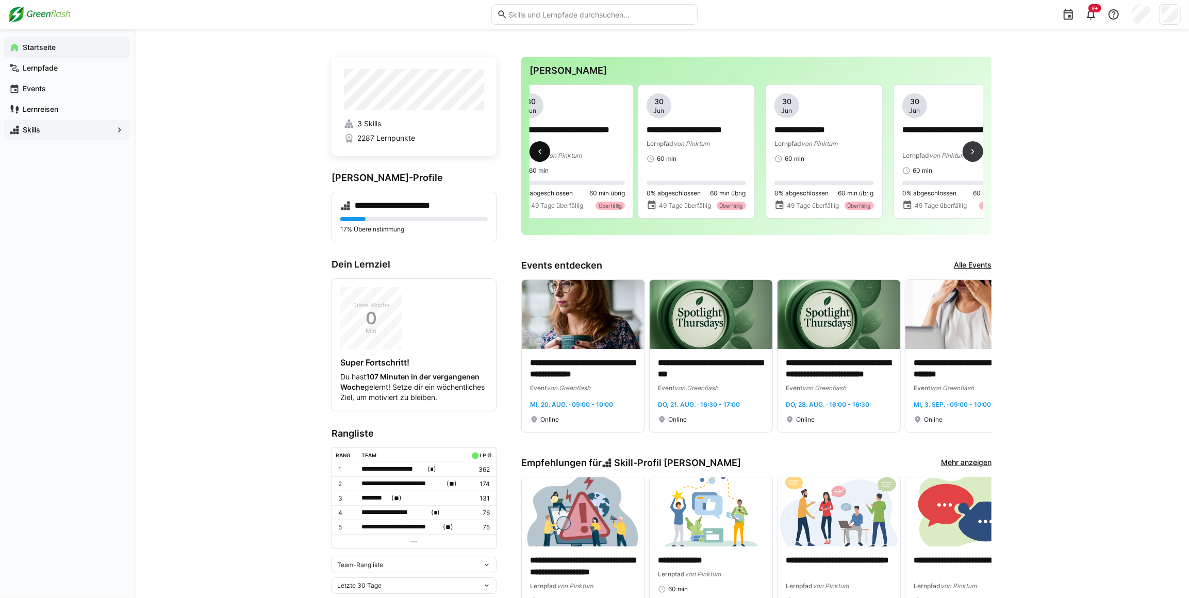
scroll to position [0, 511]
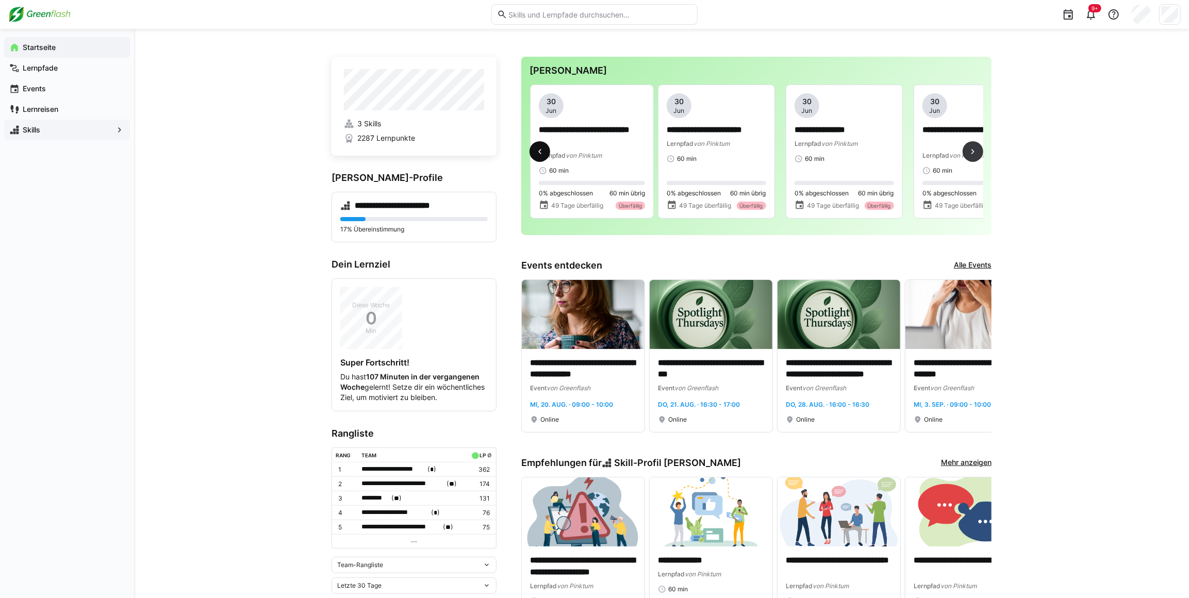
click at [536, 156] on eds-icon at bounding box center [540, 151] width 10 height 10
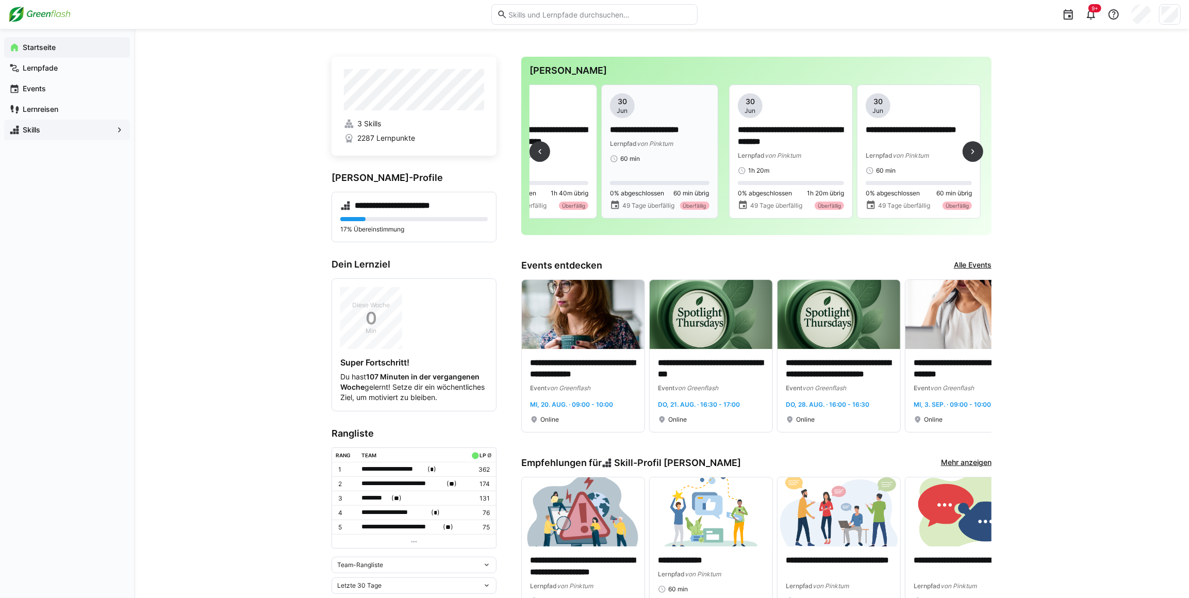
scroll to position [0, 128]
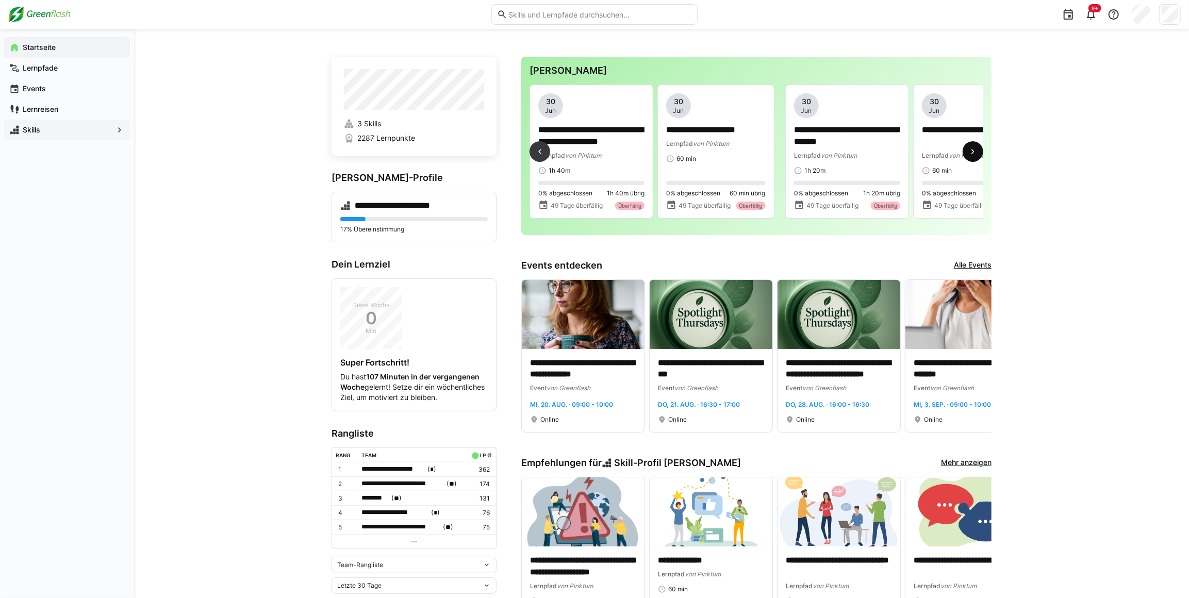
click at [972, 155] on eds-icon at bounding box center [972, 151] width 10 height 10
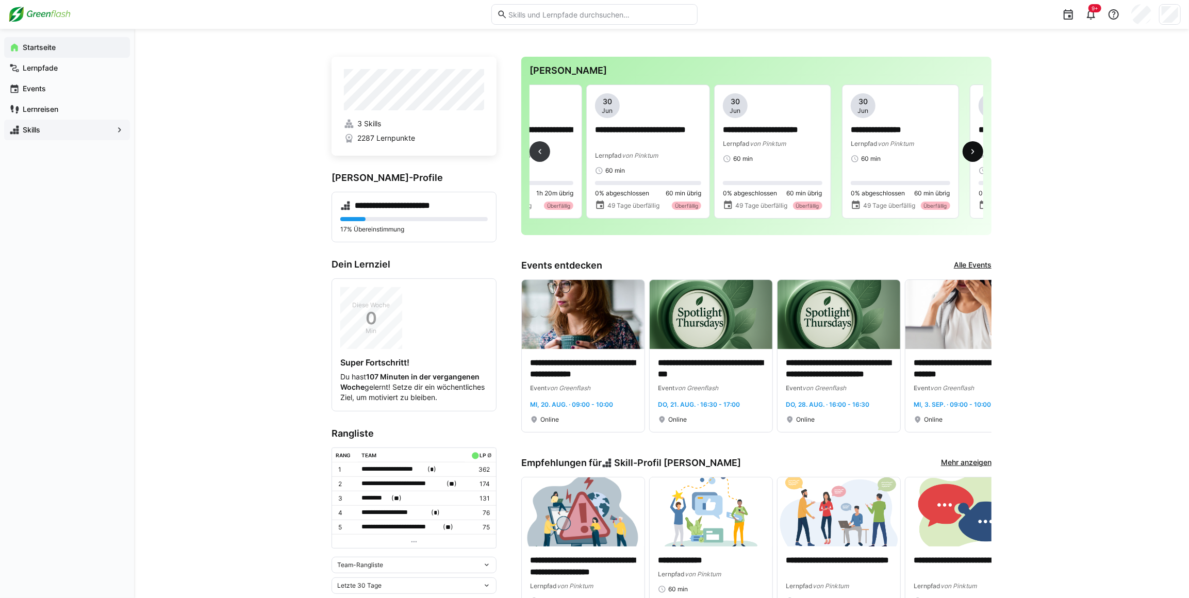
click at [972, 155] on eds-icon at bounding box center [972, 151] width 10 height 10
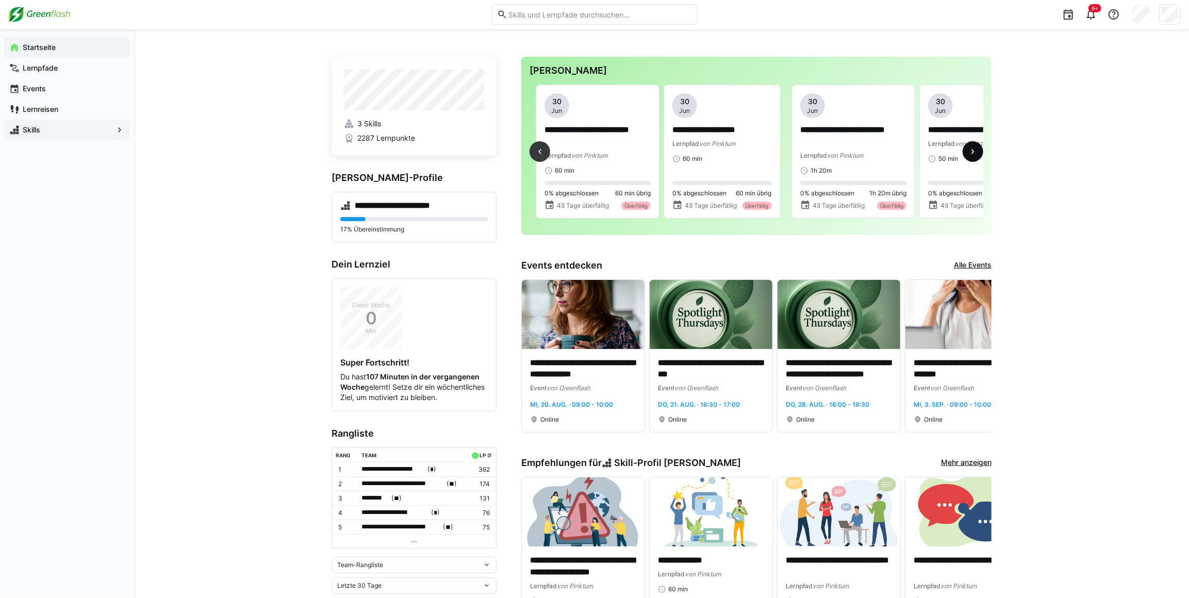
click at [971, 155] on eds-icon at bounding box center [972, 151] width 10 height 10
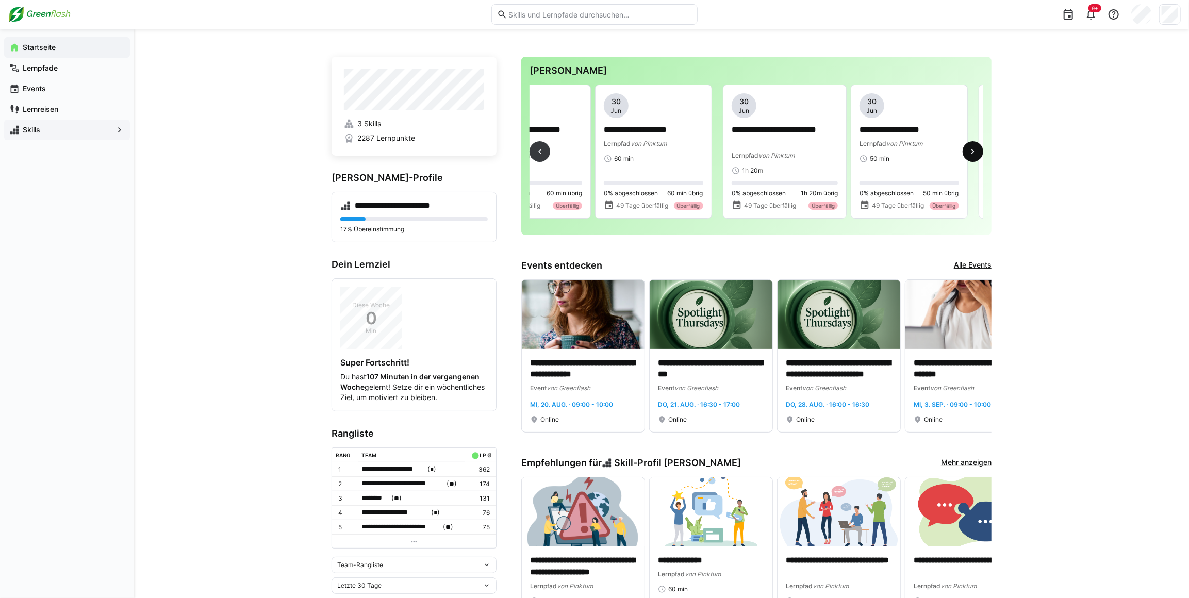
click at [971, 155] on eds-icon at bounding box center [972, 151] width 10 height 10
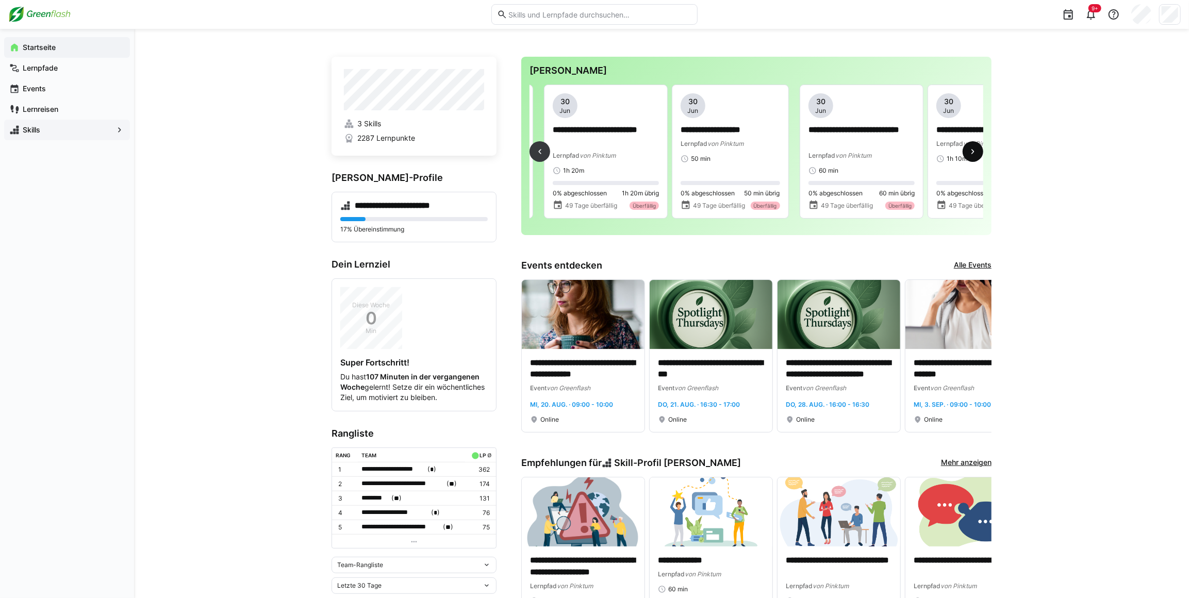
click at [971, 155] on eds-icon at bounding box center [972, 151] width 10 height 10
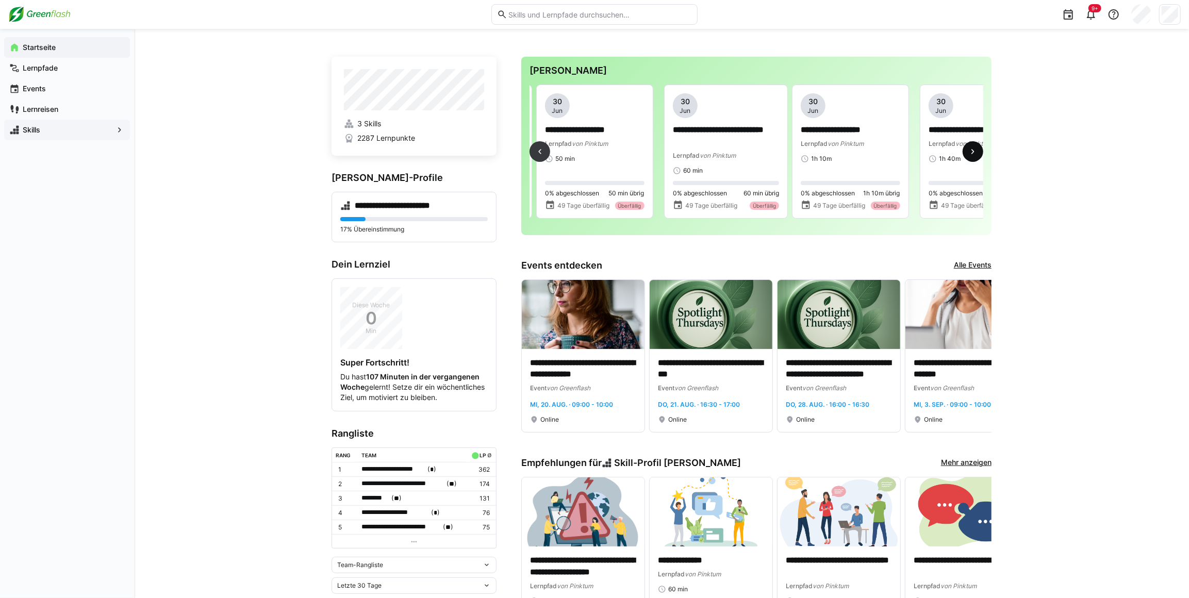
click at [971, 155] on eds-icon at bounding box center [972, 151] width 10 height 10
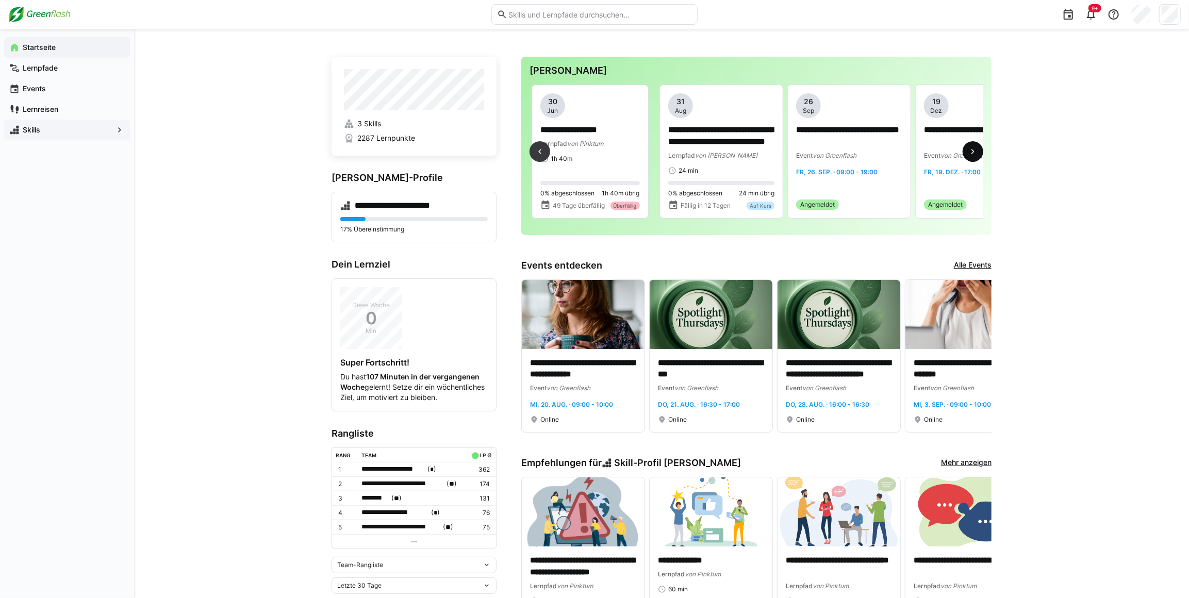
scroll to position [0, 1661]
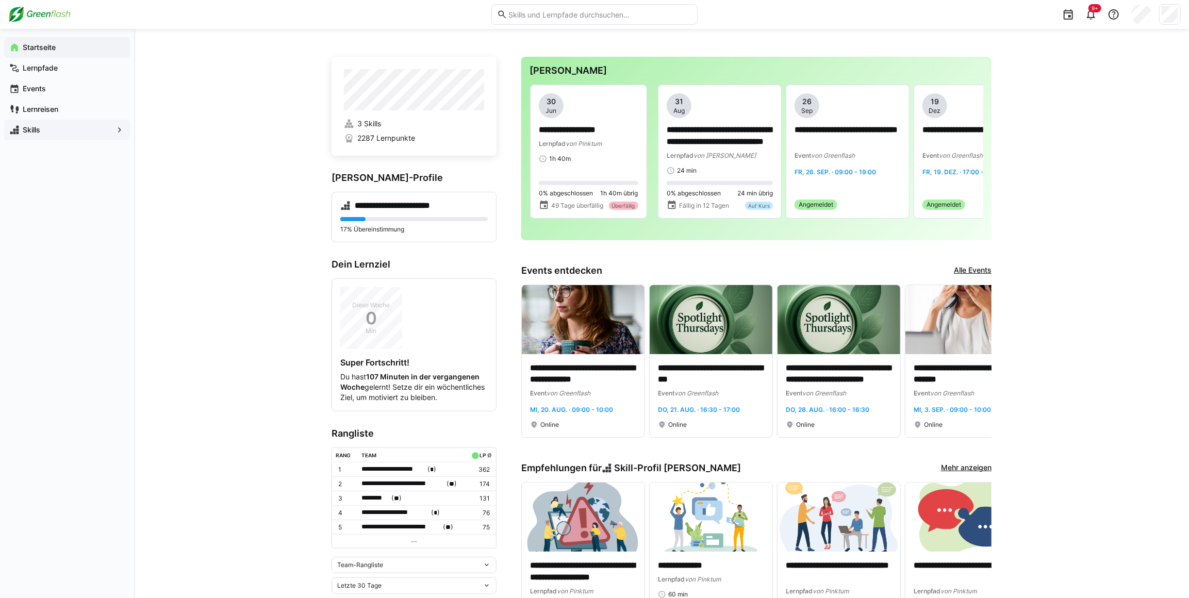
click at [1080, 165] on div "**********" at bounding box center [661, 558] width 1055 height 1059
